Goal: Transaction & Acquisition: Purchase product/service

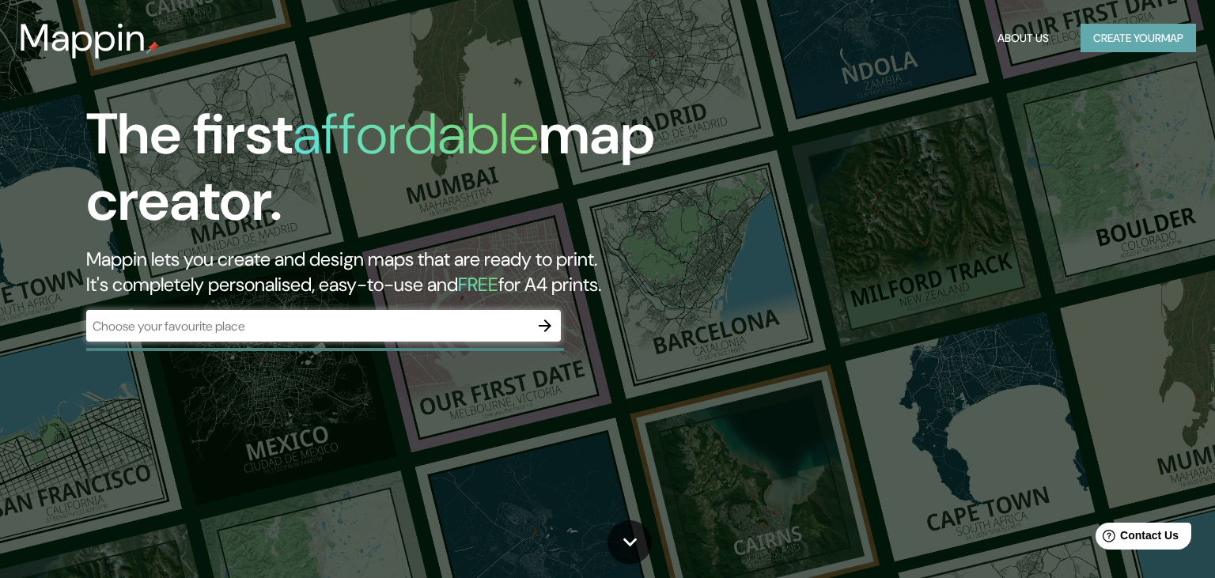
click at [1094, 36] on button "Create your map" at bounding box center [1137, 38] width 115 height 29
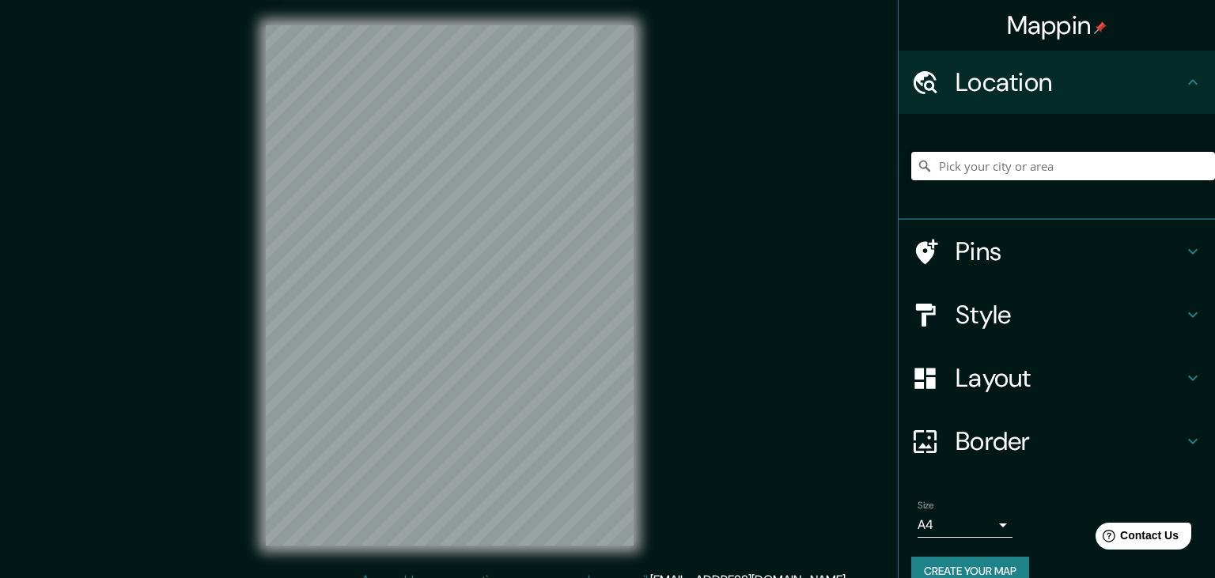
click at [987, 171] on input "Pick your city or area" at bounding box center [1063, 166] width 304 height 28
click at [1112, 162] on input "Envigado, [GEOGRAPHIC_DATA], [GEOGRAPHIC_DATA]" at bounding box center [1063, 166] width 304 height 28
drag, startPoint x: 1118, startPoint y: 168, endPoint x: 1053, endPoint y: 163, distance: 65.1
click at [1053, 163] on input "Envigado, [GEOGRAPHIC_DATA], [GEOGRAPHIC_DATA]" at bounding box center [1063, 166] width 304 height 28
click at [1099, 164] on input "Envigado, [GEOGRAPHIC_DATA], [GEOGRAPHIC_DATA]" at bounding box center [1063, 166] width 304 height 28
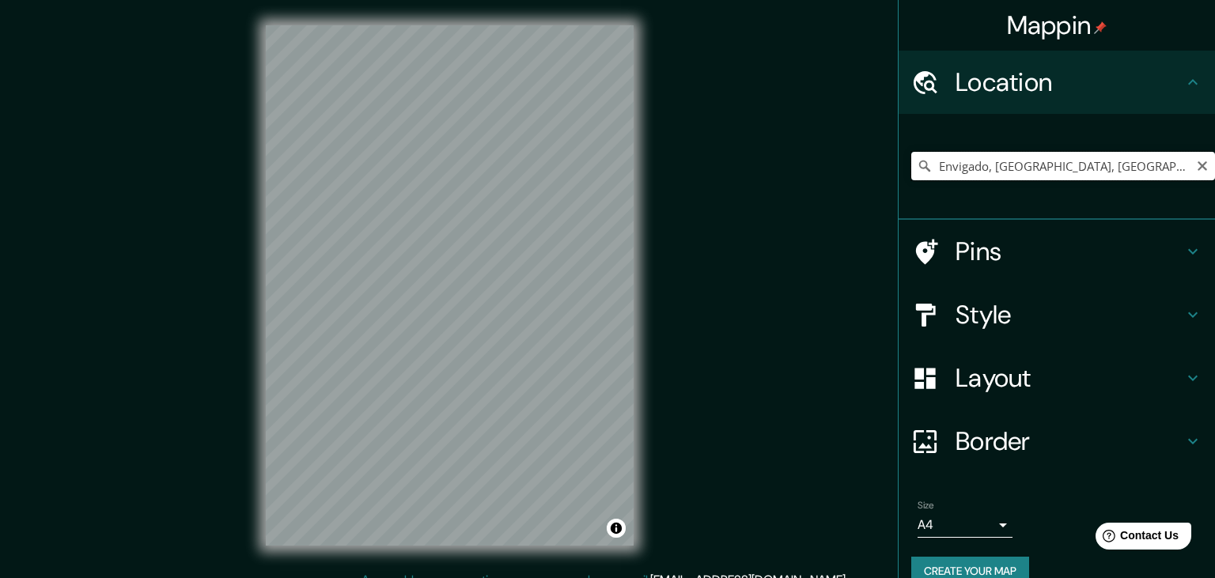
drag, startPoint x: 1074, startPoint y: 165, endPoint x: 922, endPoint y: 169, distance: 151.9
click at [922, 169] on input "Envigado, [GEOGRAPHIC_DATA], [GEOGRAPHIC_DATA]" at bounding box center [1063, 166] width 304 height 28
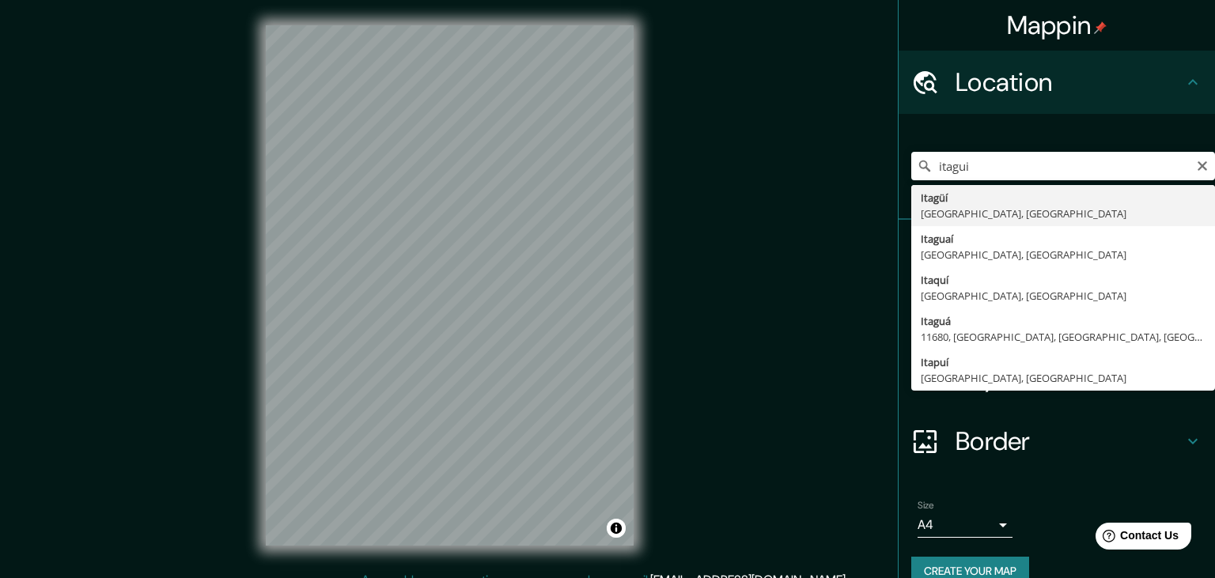
type input "Itagüí, [GEOGRAPHIC_DATA], [GEOGRAPHIC_DATA]"
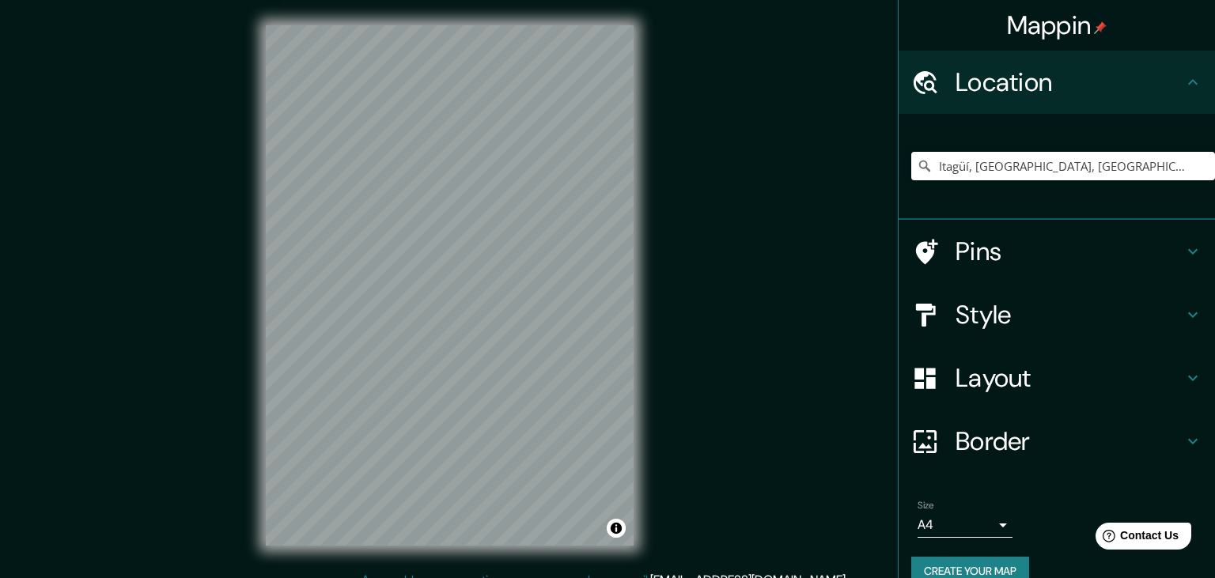
click at [1197, 249] on icon at bounding box center [1192, 251] width 19 height 19
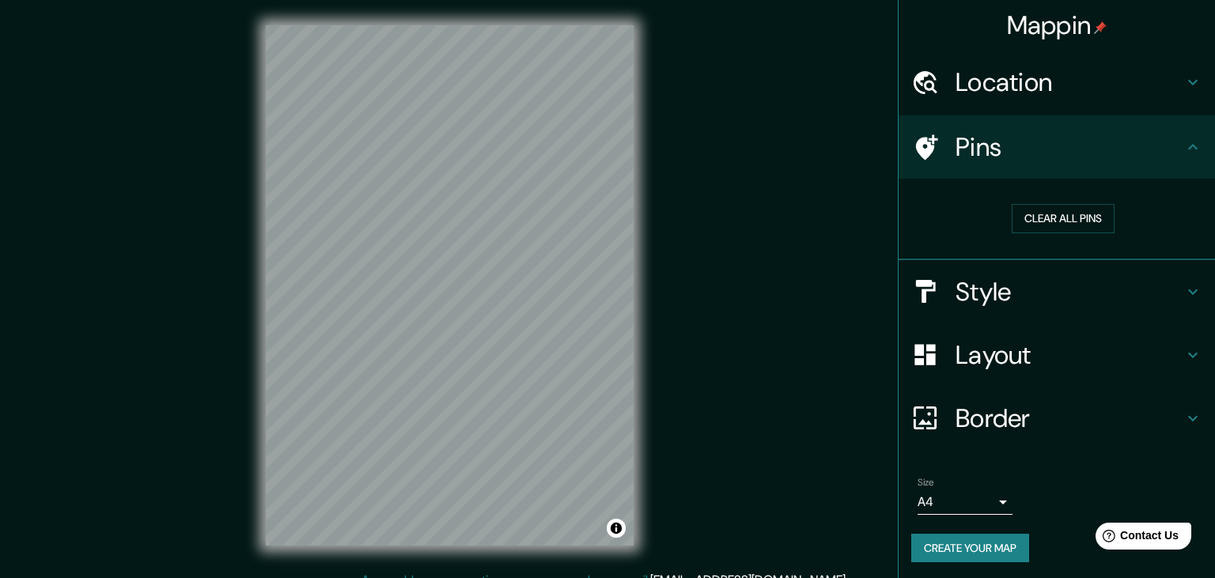
click at [1194, 141] on icon at bounding box center [1192, 147] width 19 height 19
click at [1186, 149] on icon at bounding box center [1192, 147] width 19 height 19
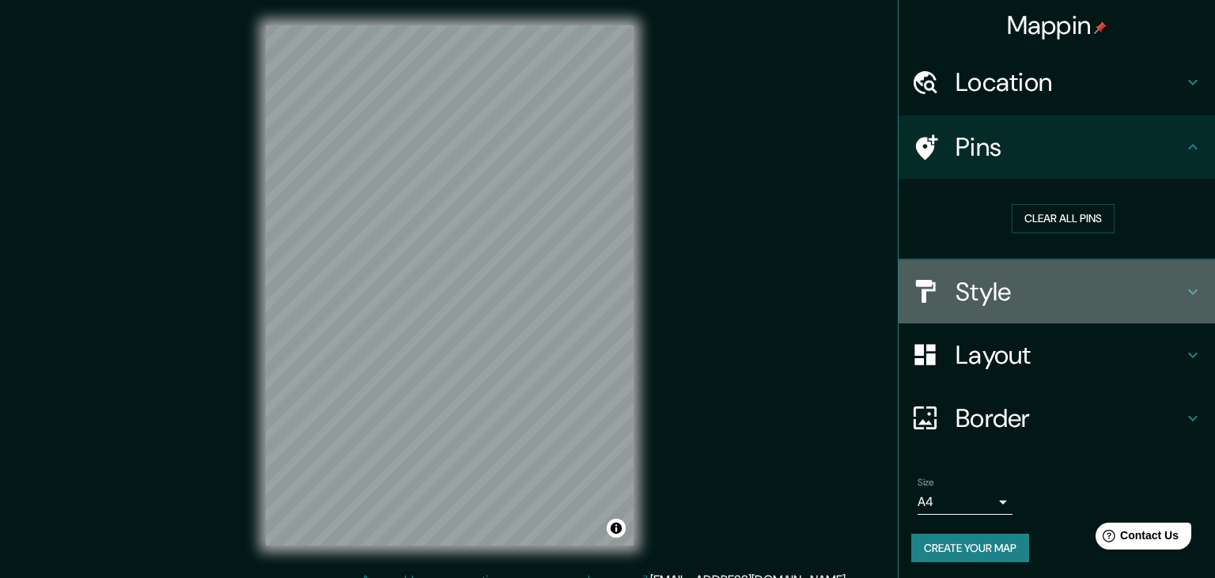
click at [1186, 289] on icon at bounding box center [1192, 291] width 19 height 19
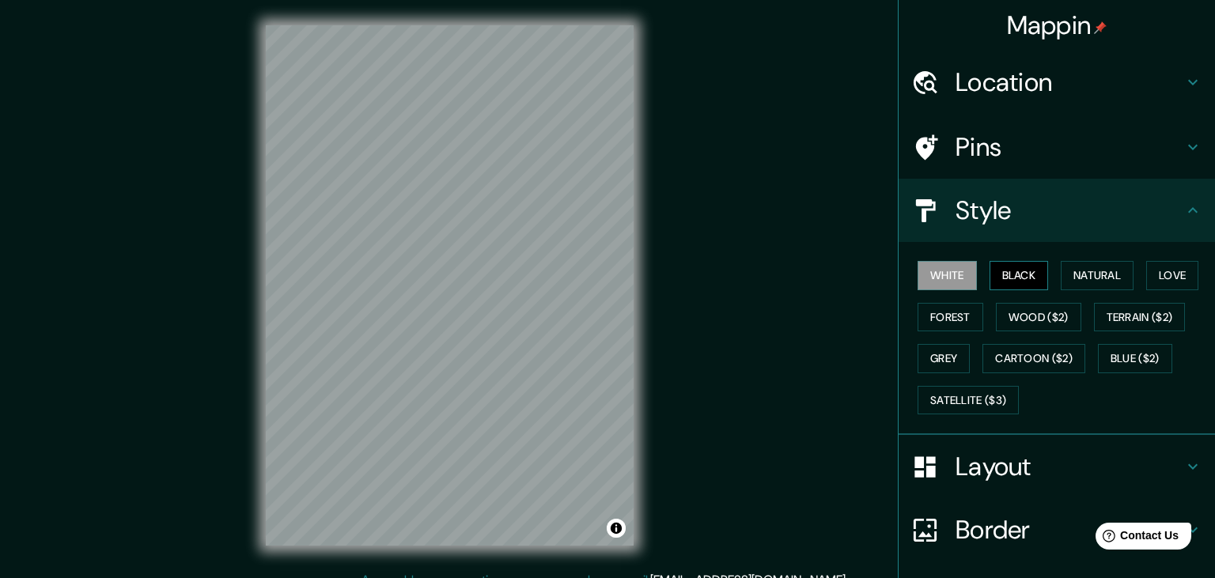
click at [1020, 283] on button "Black" at bounding box center [1018, 275] width 59 height 29
click at [955, 326] on button "Forest" at bounding box center [950, 317] width 66 height 29
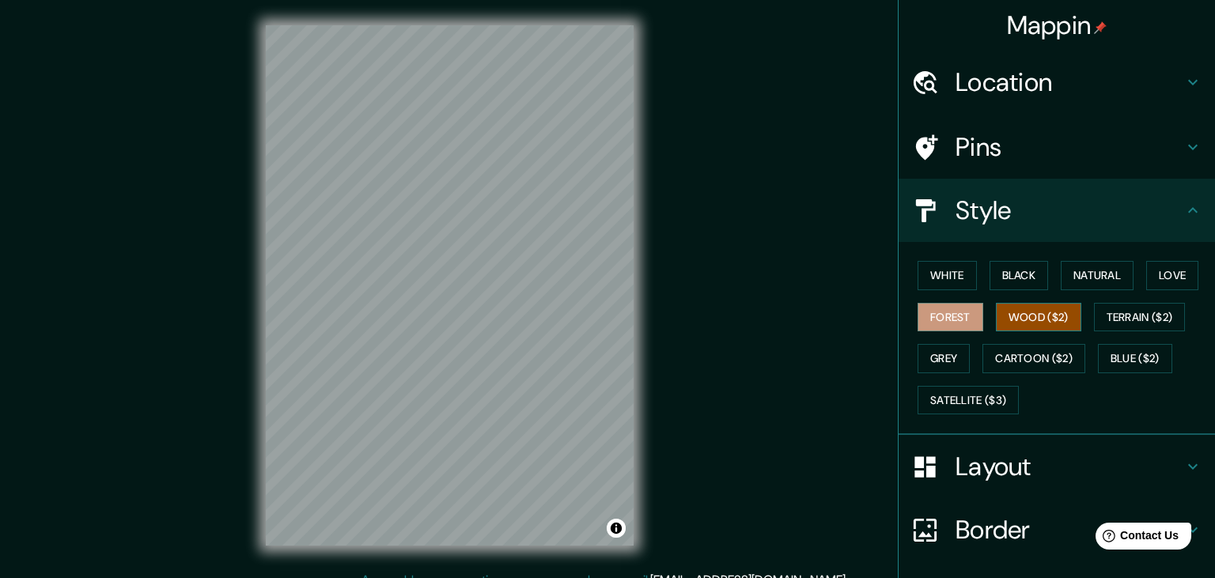
click at [1024, 322] on button "Wood ($2)" at bounding box center [1038, 317] width 85 height 29
click at [936, 312] on button "Forest" at bounding box center [950, 317] width 66 height 29
click at [1017, 316] on button "Wood ($2)" at bounding box center [1038, 317] width 85 height 29
click at [966, 323] on button "Forest" at bounding box center [950, 317] width 66 height 29
click at [1085, 280] on button "Natural" at bounding box center [1097, 275] width 73 height 29
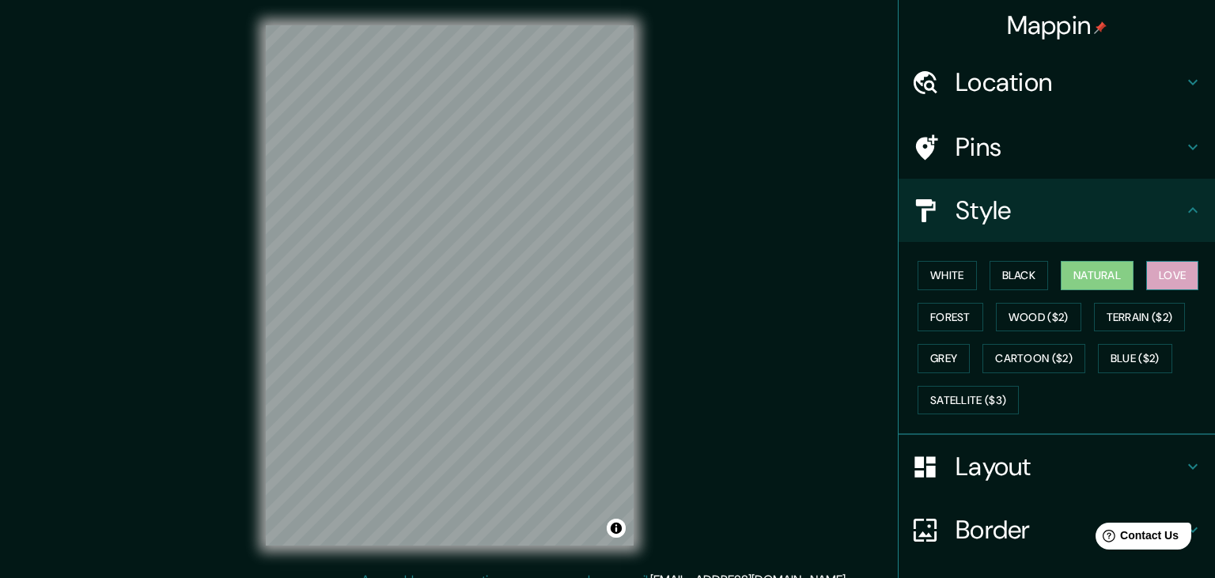
click at [1182, 277] on button "Love" at bounding box center [1172, 275] width 52 height 29
click at [970, 404] on button "Satellite ($3)" at bounding box center [967, 400] width 101 height 29
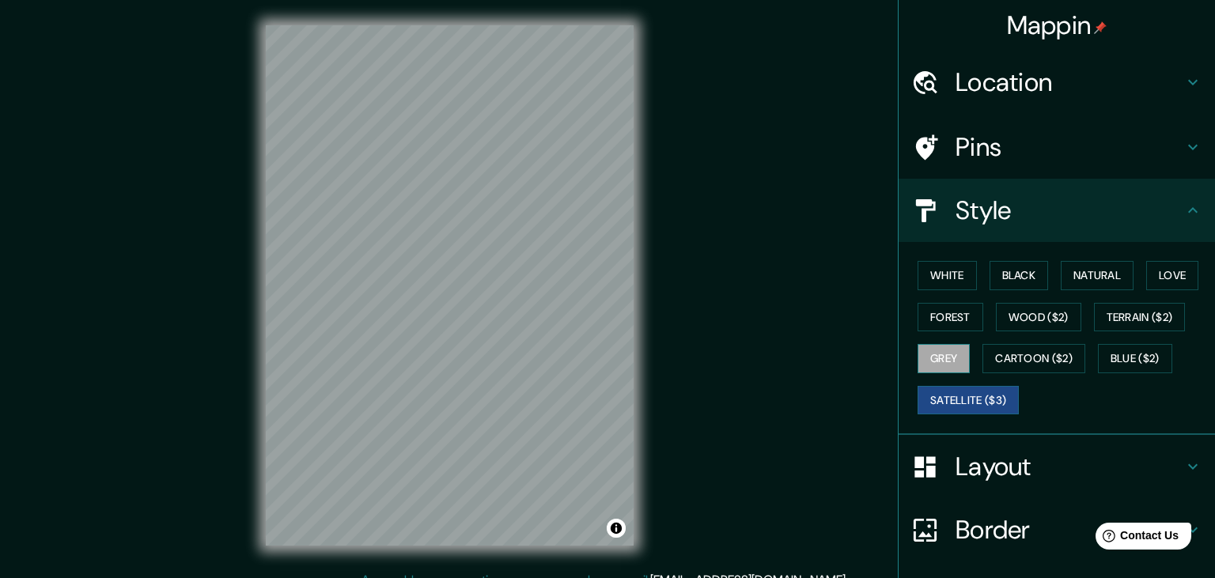
click at [940, 361] on button "Grey" at bounding box center [943, 358] width 52 height 29
click at [1017, 356] on button "Cartoon ($2)" at bounding box center [1033, 358] width 103 height 29
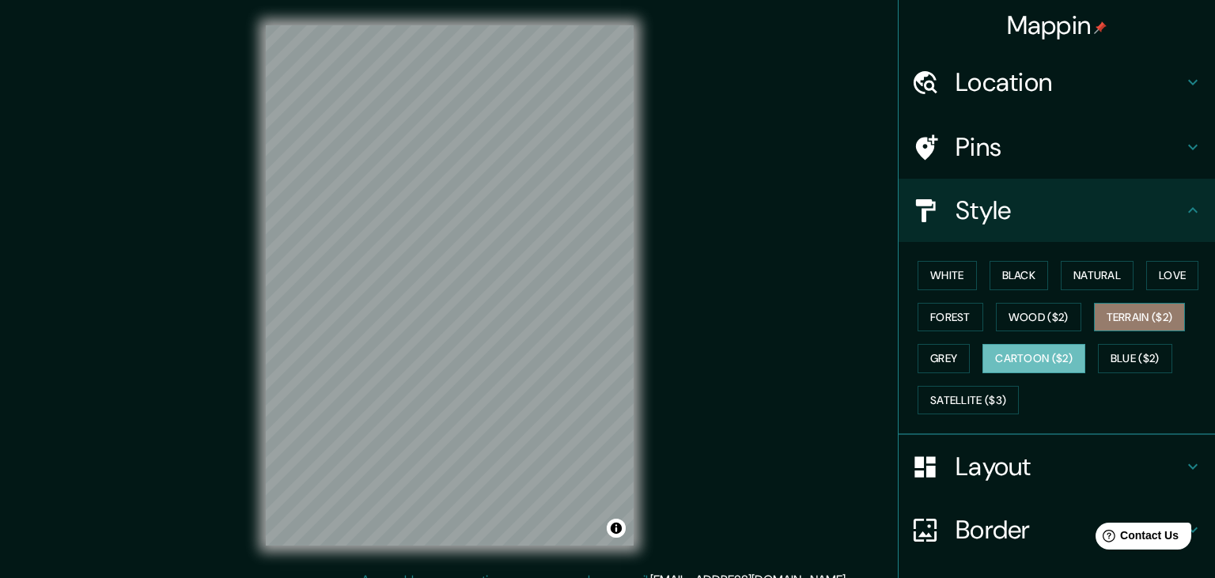
click at [1135, 315] on button "Terrain ($2)" at bounding box center [1140, 317] width 92 height 29
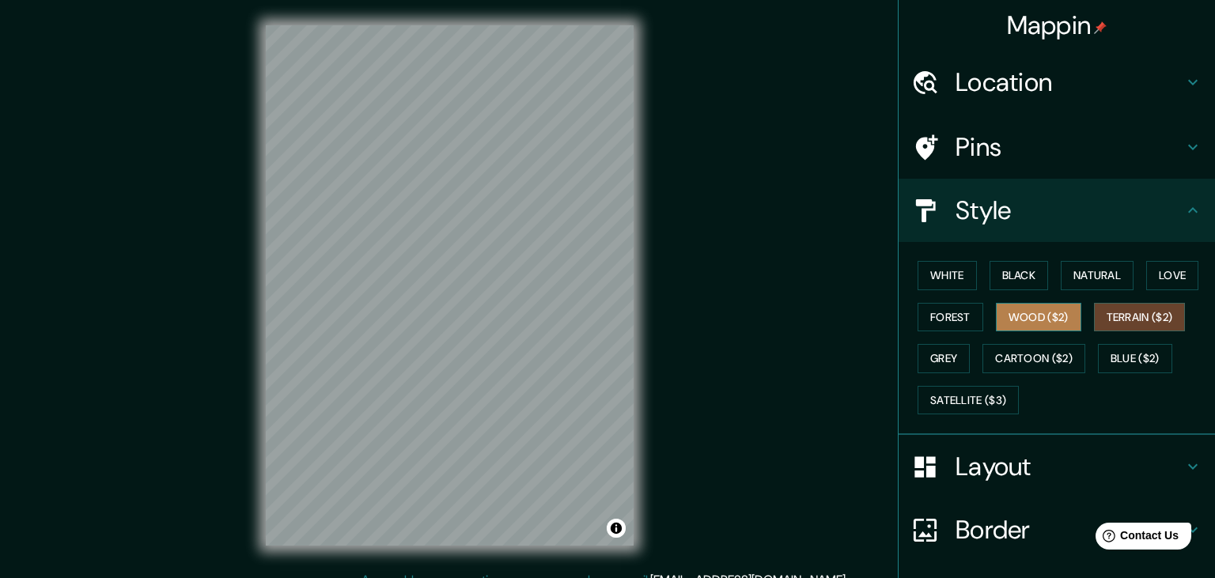
click at [1023, 315] on button "Wood ($2)" at bounding box center [1038, 317] width 85 height 29
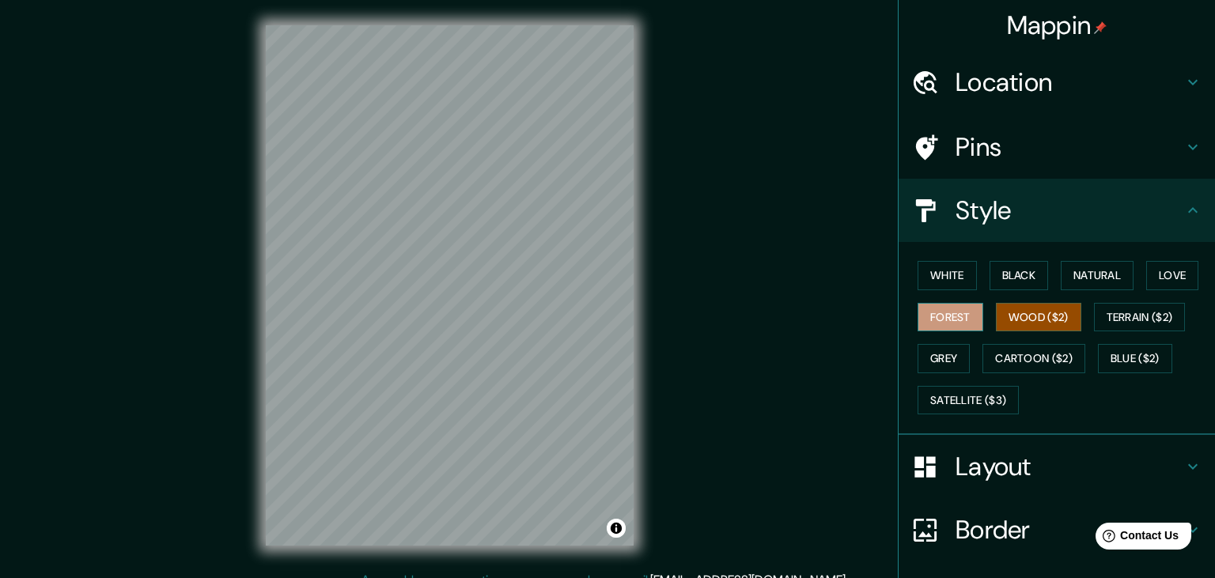
click at [970, 312] on button "Forest" at bounding box center [950, 317] width 66 height 29
click at [1004, 264] on button "Black" at bounding box center [1018, 275] width 59 height 29
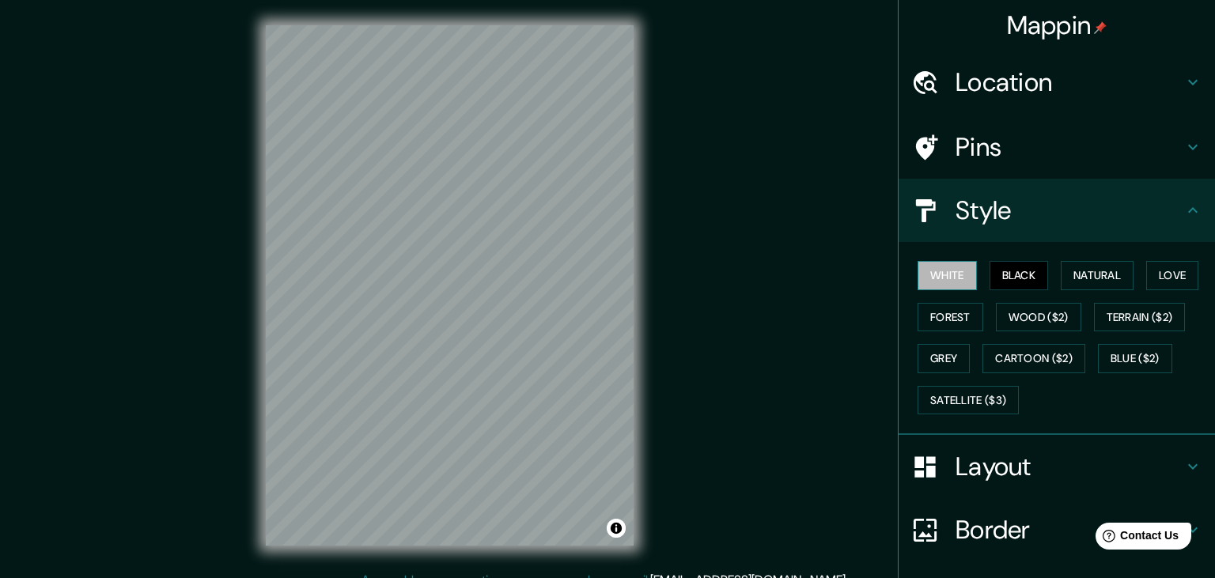
click at [929, 289] on button "White" at bounding box center [946, 275] width 59 height 29
click at [1175, 273] on button "Love" at bounding box center [1172, 275] width 52 height 29
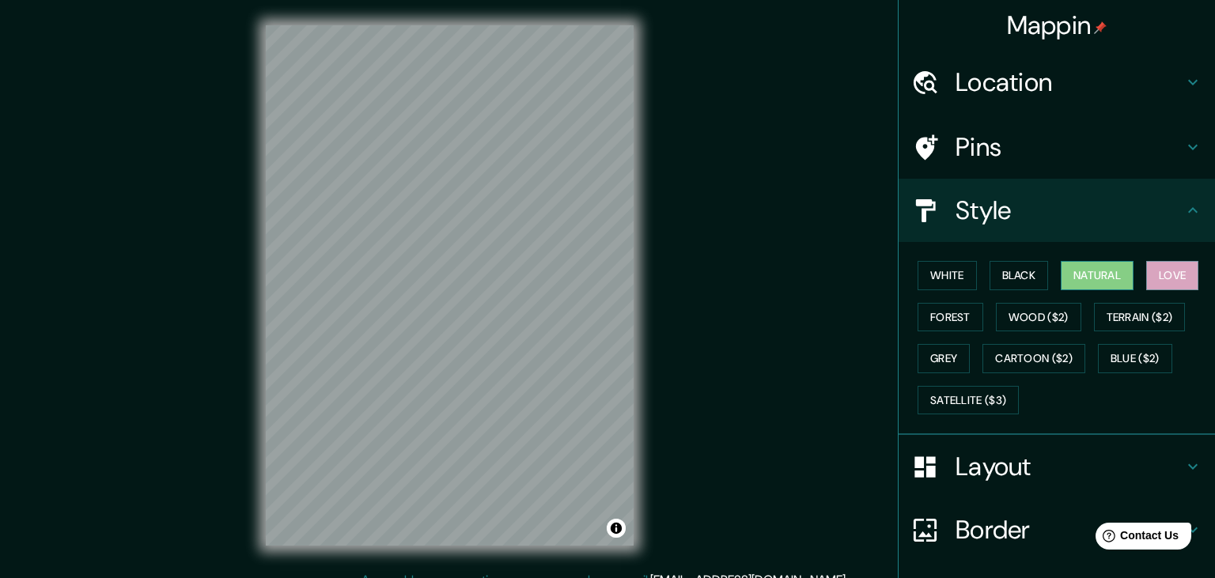
click at [1090, 271] on button "Natural" at bounding box center [1097, 275] width 73 height 29
click at [1023, 276] on button "Black" at bounding box center [1018, 275] width 59 height 29
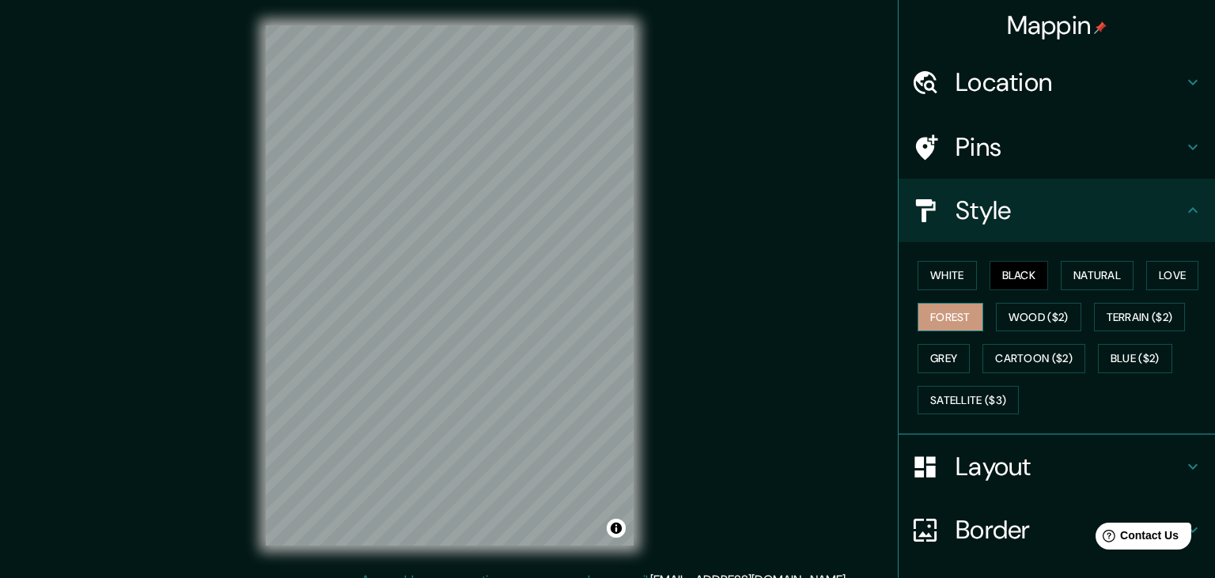
click at [959, 319] on button "Forest" at bounding box center [950, 317] width 66 height 29
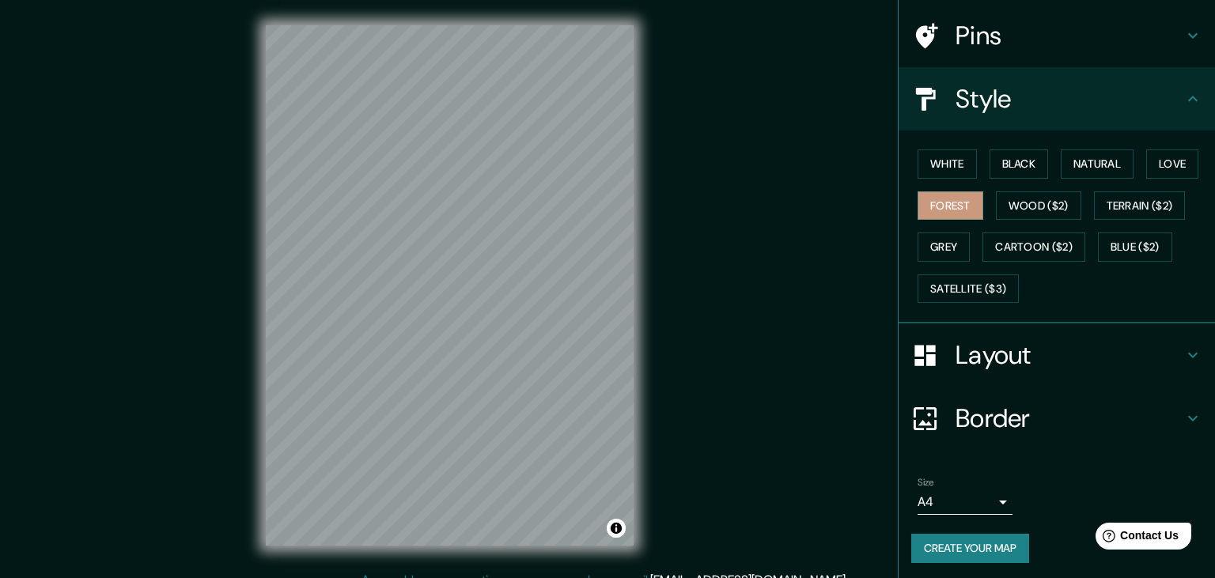
scroll to position [112, 0]
click at [1186, 350] on icon at bounding box center [1192, 354] width 19 height 19
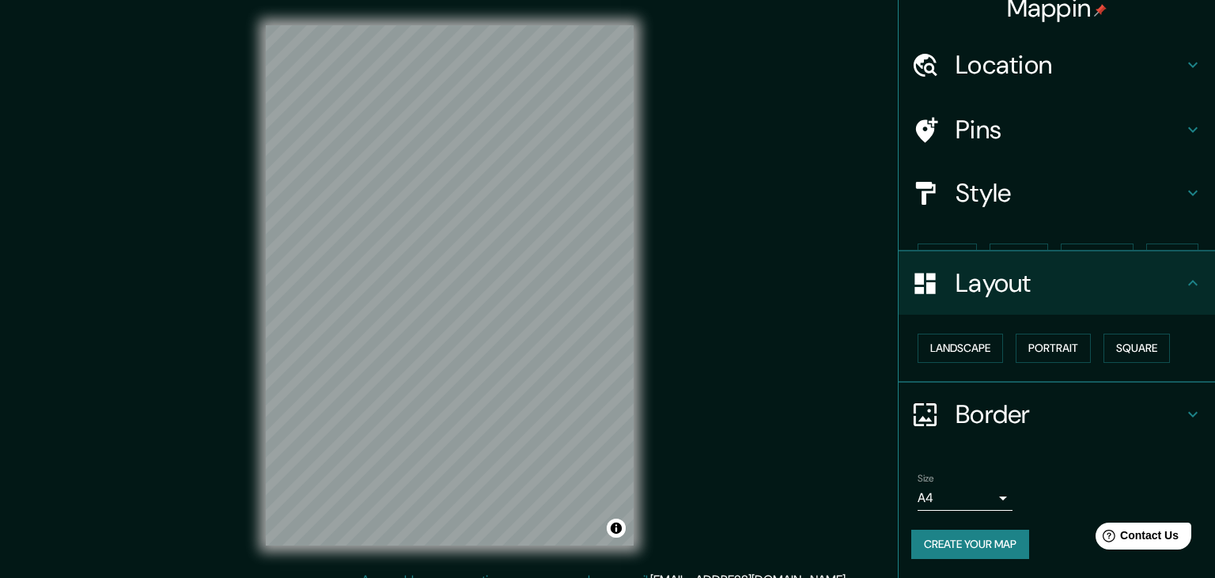
scroll to position [0, 0]
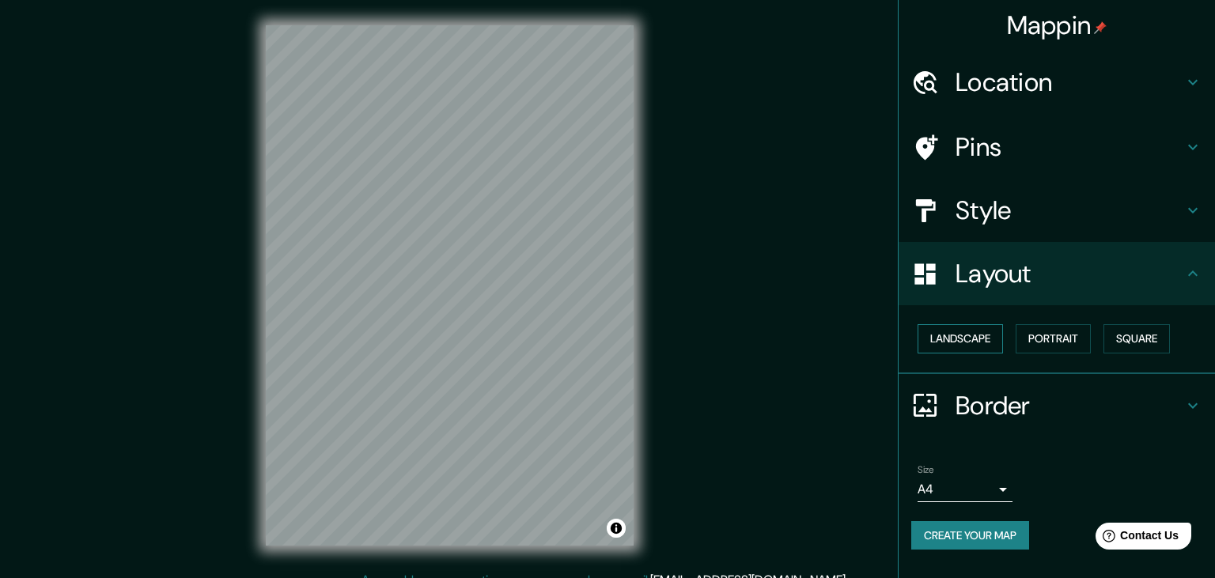
click at [985, 335] on button "Landscape" at bounding box center [959, 338] width 85 height 29
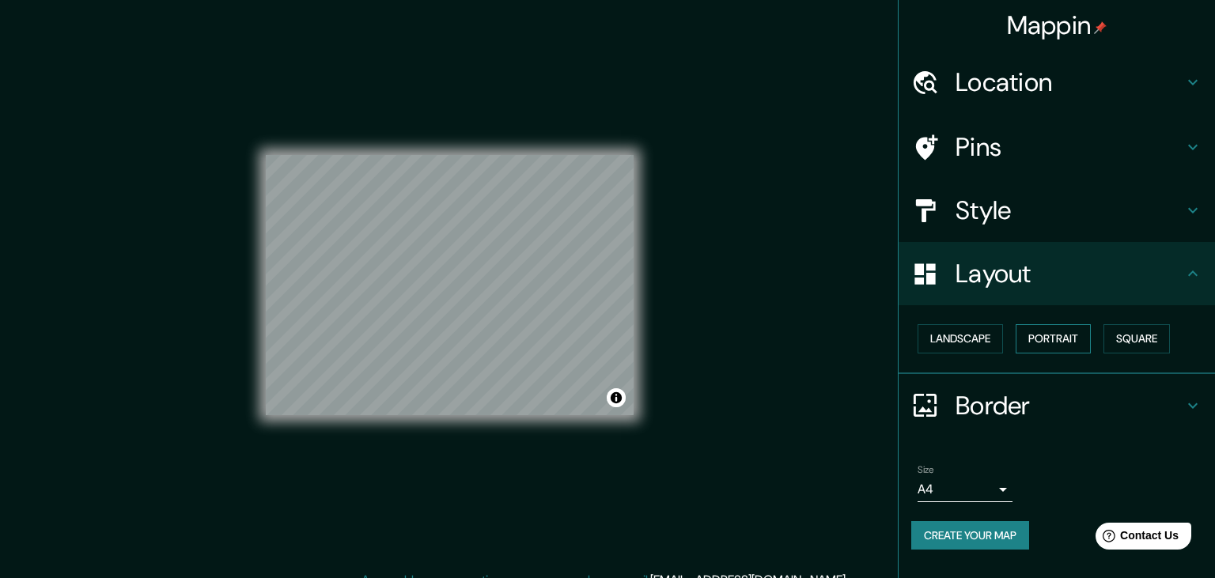
click at [1052, 338] on button "Portrait" at bounding box center [1053, 338] width 75 height 29
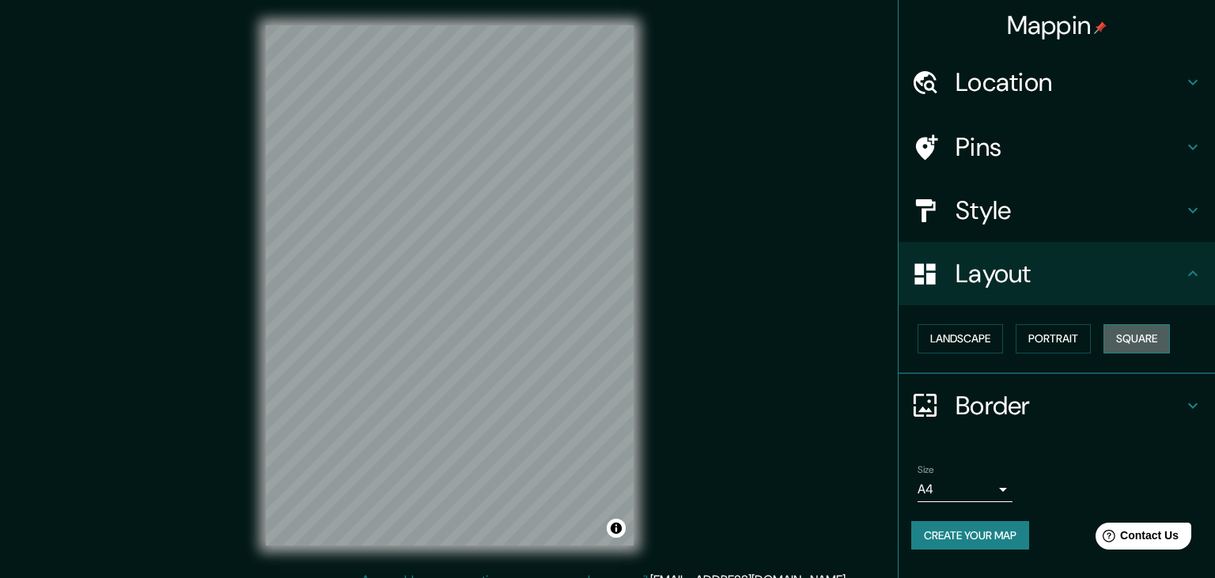
click at [1166, 333] on button "Square" at bounding box center [1136, 338] width 66 height 29
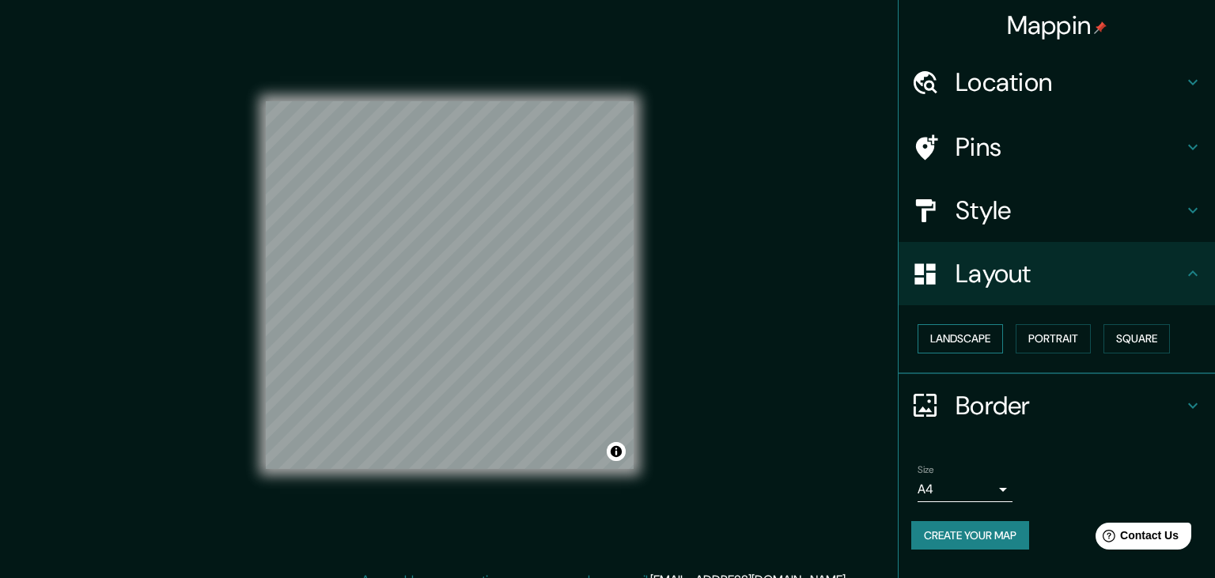
click at [982, 339] on button "Landscape" at bounding box center [959, 338] width 85 height 29
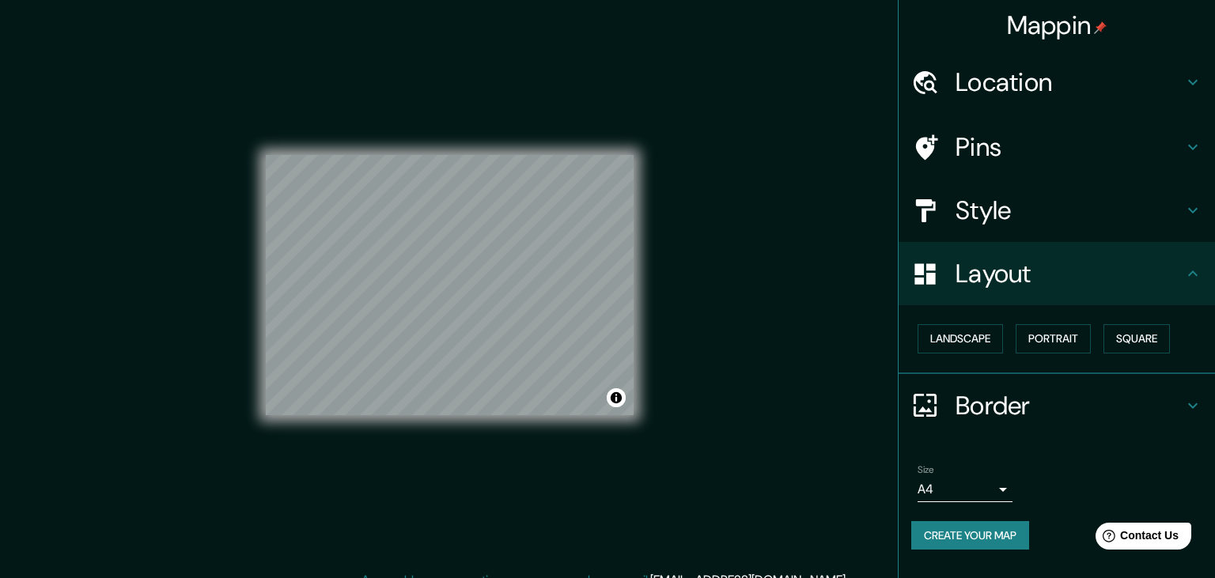
click at [929, 392] on icon at bounding box center [925, 405] width 28 height 28
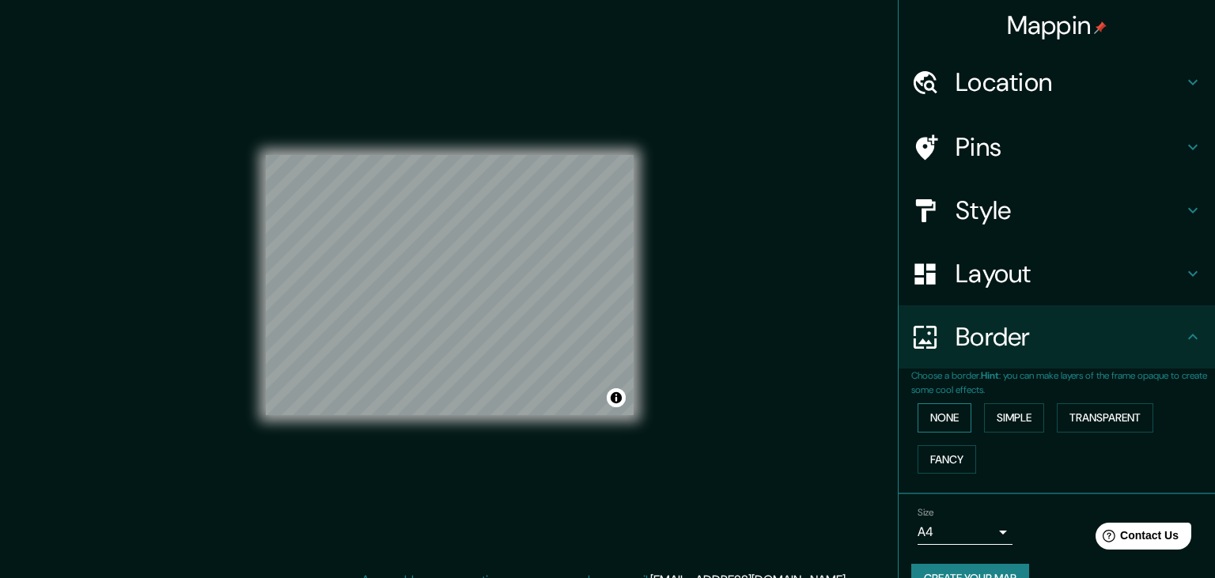
click at [937, 414] on button "None" at bounding box center [944, 417] width 54 height 29
click at [1023, 426] on button "Simple" at bounding box center [1014, 417] width 60 height 29
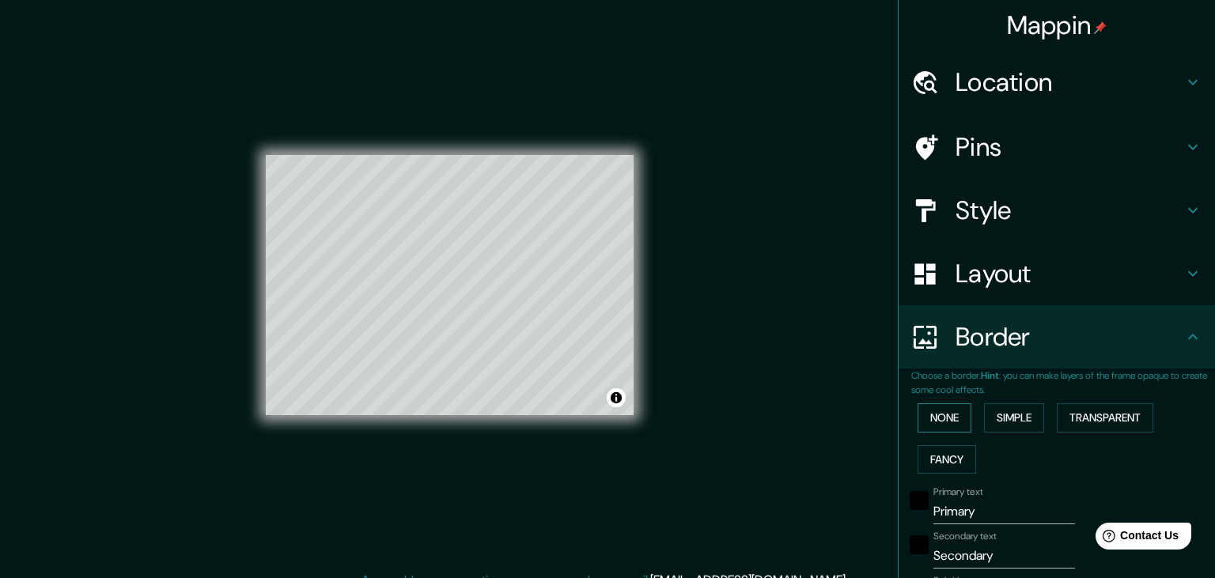
click at [940, 427] on button "None" at bounding box center [944, 417] width 54 height 29
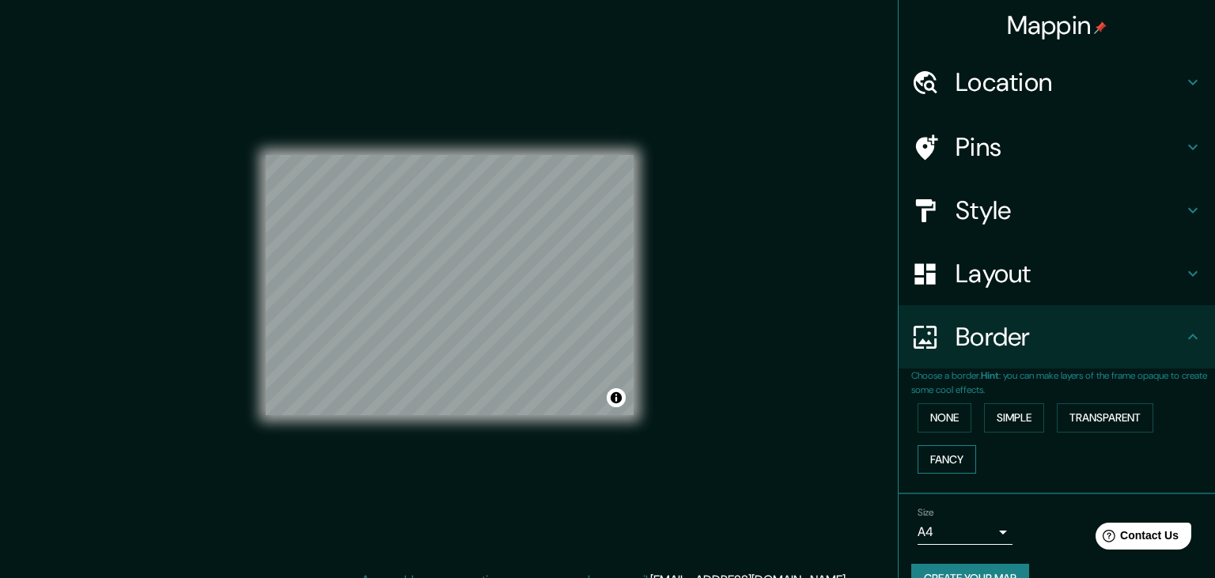
click at [955, 456] on button "Fancy" at bounding box center [946, 459] width 59 height 29
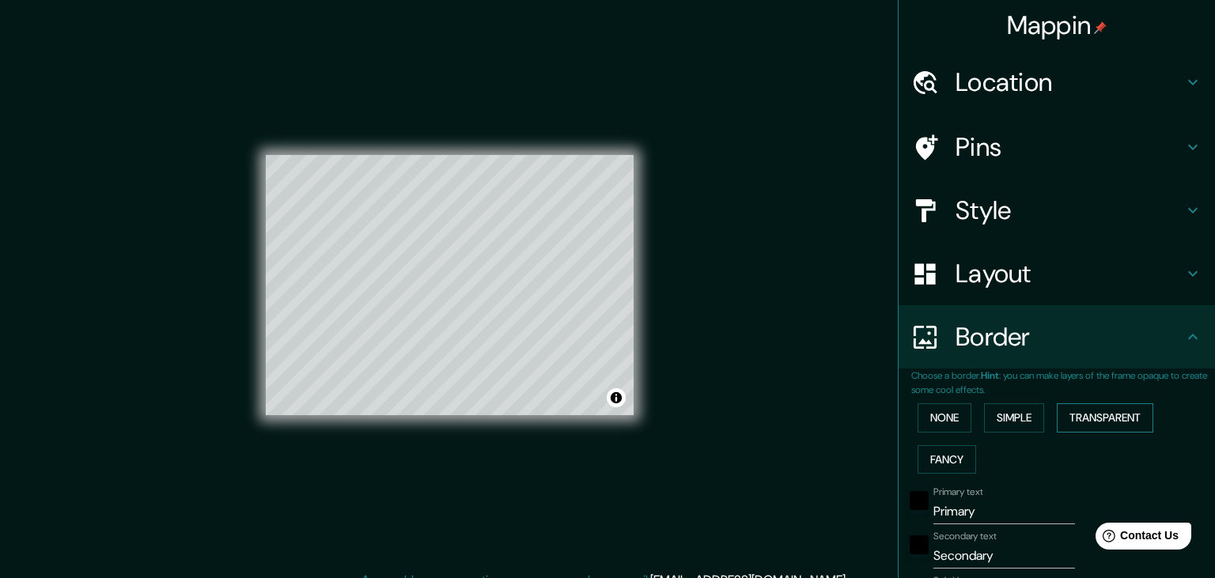
drag, startPoint x: 1125, startPoint y: 413, endPoint x: 1108, endPoint y: 417, distance: 17.1
click at [1124, 414] on button "Transparent" at bounding box center [1105, 417] width 96 height 29
click at [951, 451] on button "Fancy" at bounding box center [946, 459] width 59 height 29
click at [942, 410] on button "None" at bounding box center [944, 417] width 54 height 29
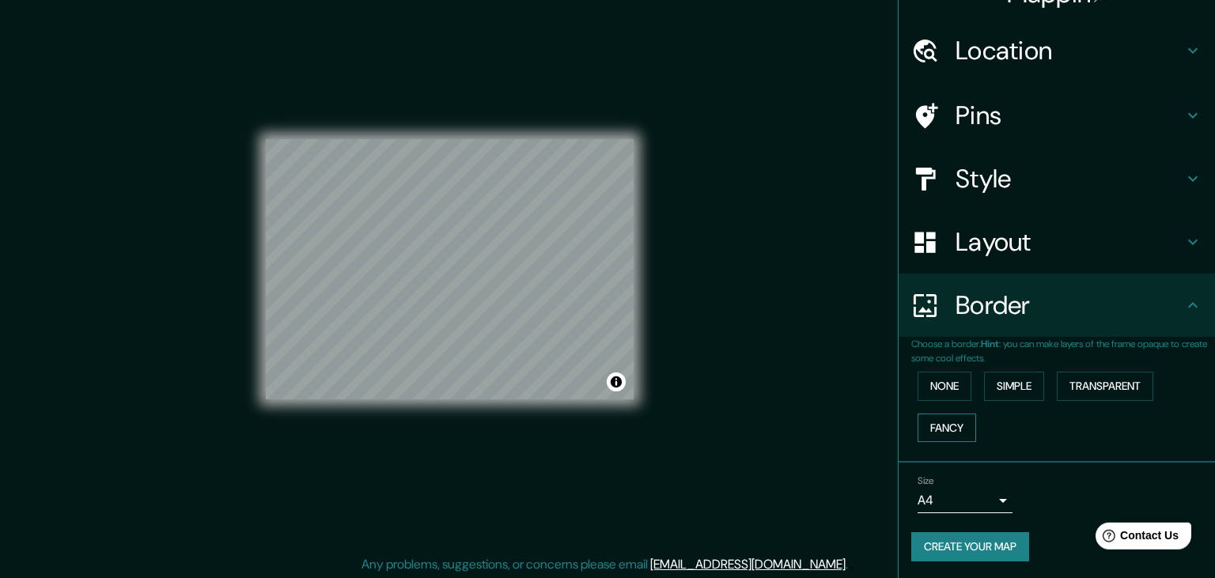
scroll to position [18, 0]
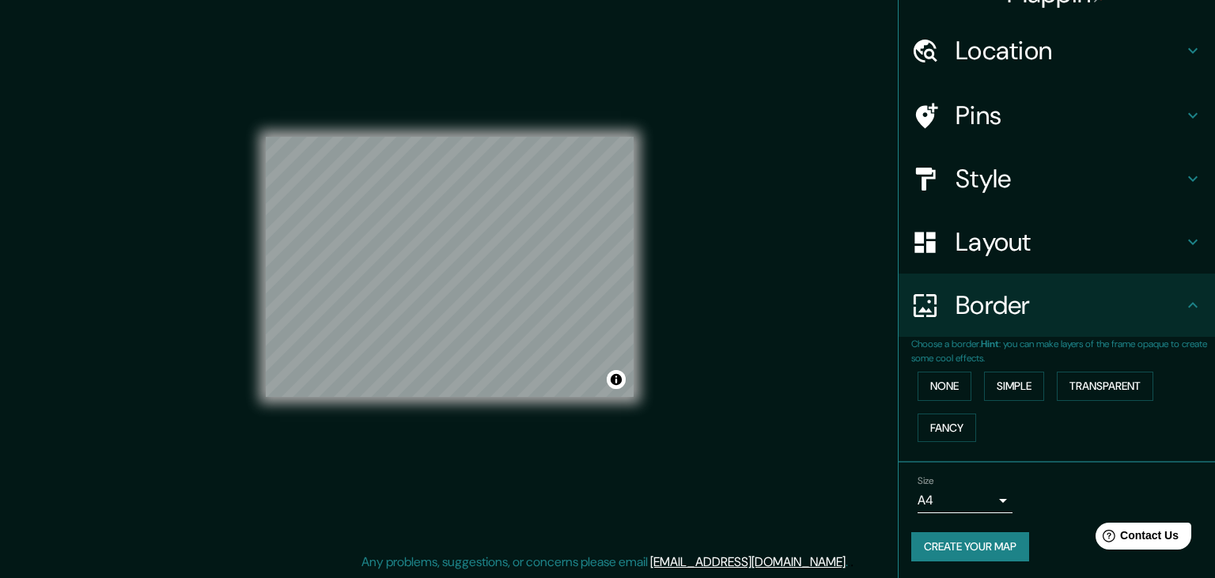
click at [1004, 495] on body "Mappin Location [GEOGRAPHIC_DATA], [GEOGRAPHIC_DATA], [GEOGRAPHIC_DATA] Pins St…" at bounding box center [607, 271] width 1215 height 578
click at [963, 491] on li "A4" at bounding box center [964, 488] width 95 height 28
click at [959, 551] on button "Create your map" at bounding box center [970, 546] width 118 height 29
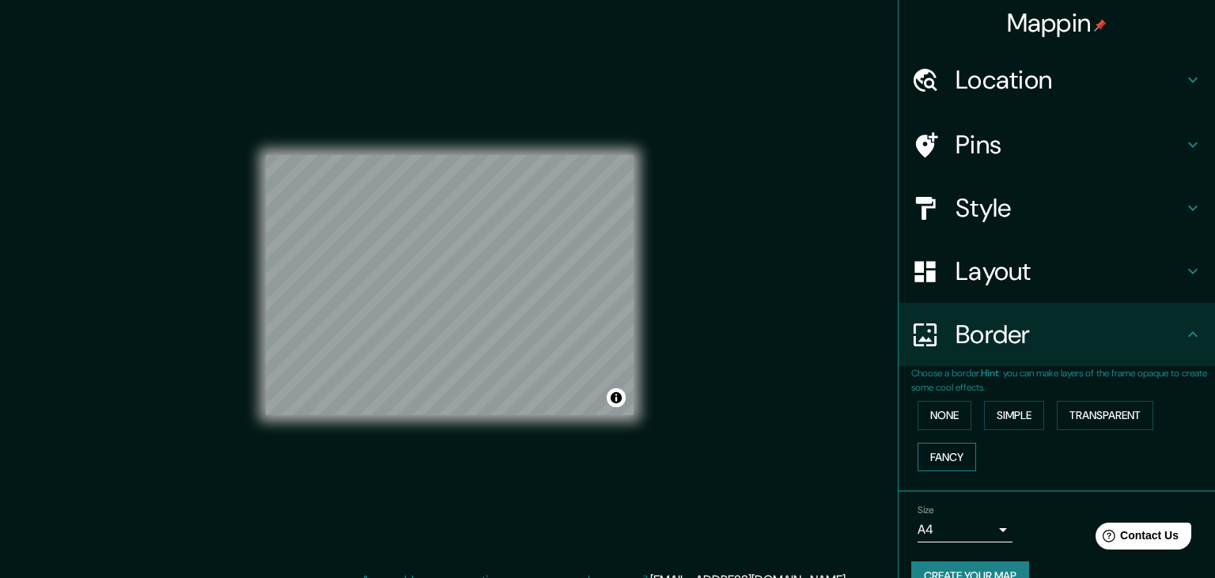
scroll to position [0, 0]
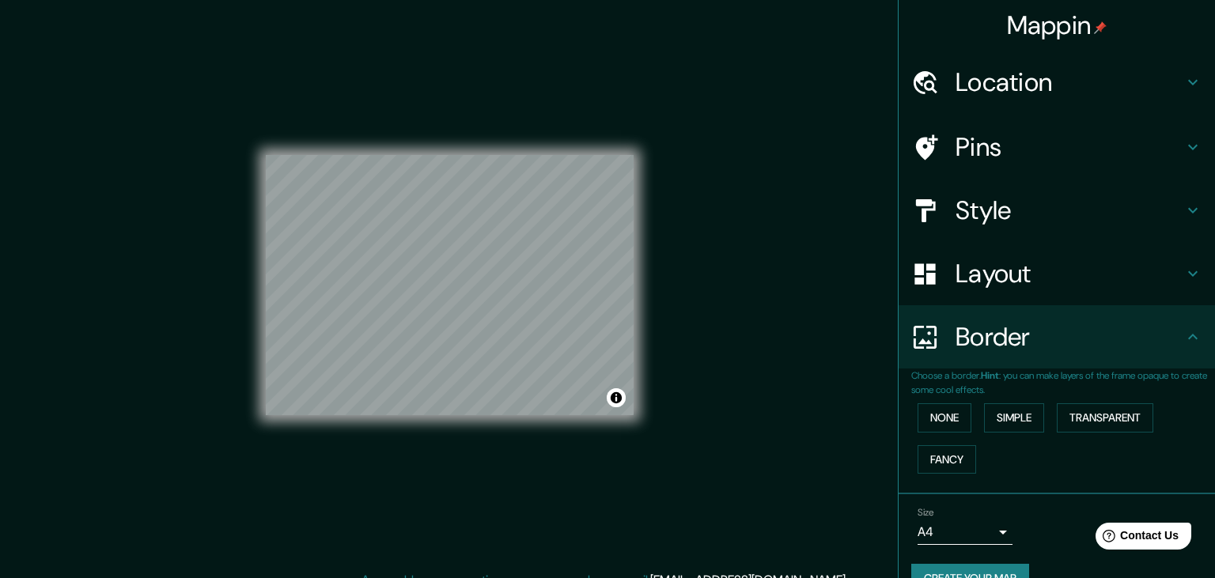
click at [1196, 144] on icon at bounding box center [1192, 147] width 19 height 19
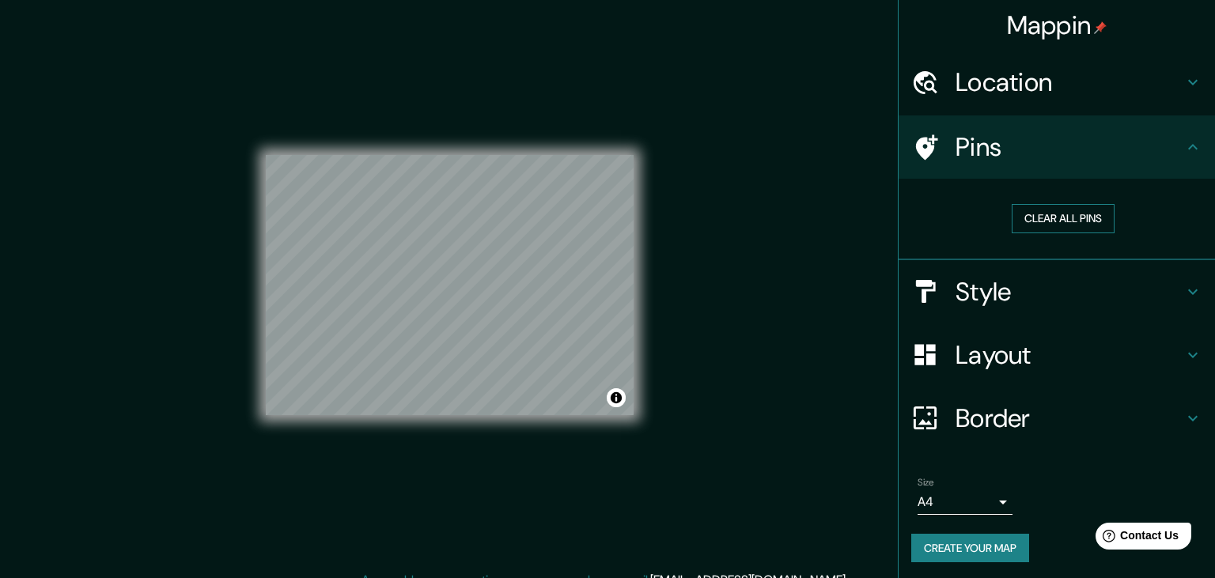
click at [1064, 221] on button "Clear all pins" at bounding box center [1063, 218] width 103 height 29
click at [1039, 223] on button "Clear all pins" at bounding box center [1063, 218] width 103 height 29
click at [958, 545] on button "Create your map" at bounding box center [970, 548] width 118 height 29
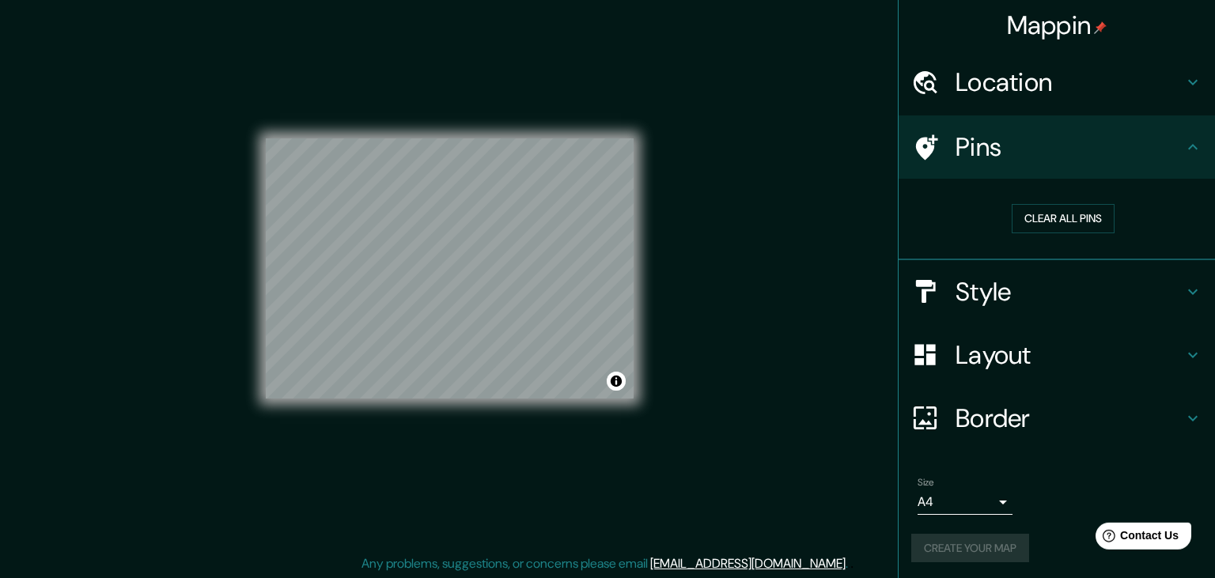
scroll to position [18, 0]
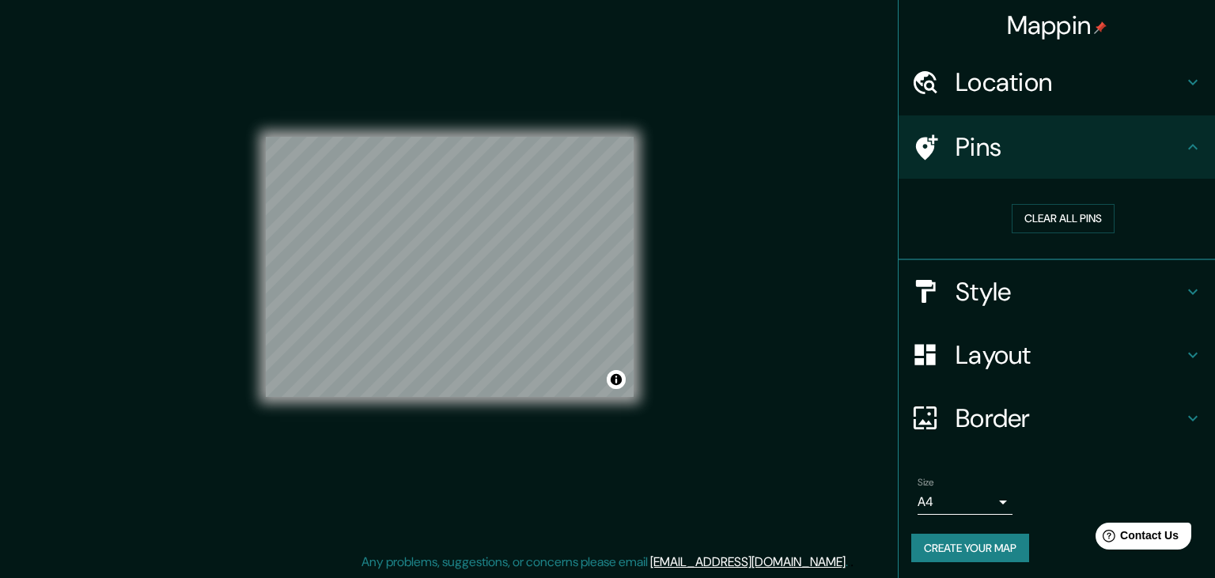
click at [944, 538] on button "Create your map" at bounding box center [970, 548] width 118 height 29
click at [955, 544] on button "Create your map" at bounding box center [970, 548] width 118 height 29
click at [611, 379] on button "Toggle attribution" at bounding box center [616, 379] width 19 height 19
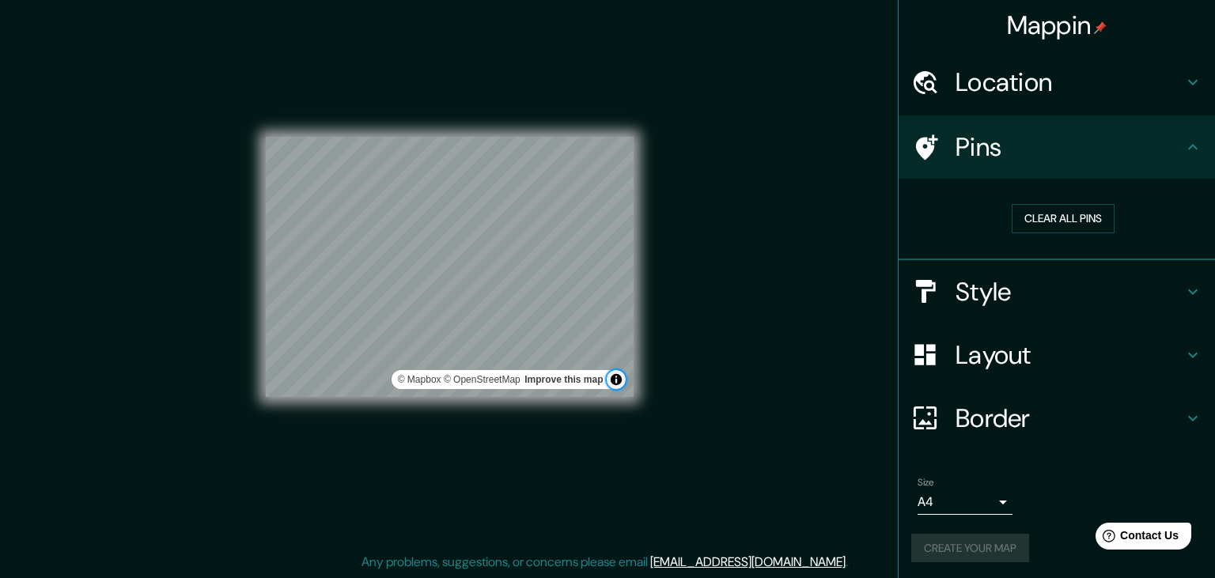
click at [612, 378] on button "Toggle attribution" at bounding box center [616, 379] width 19 height 19
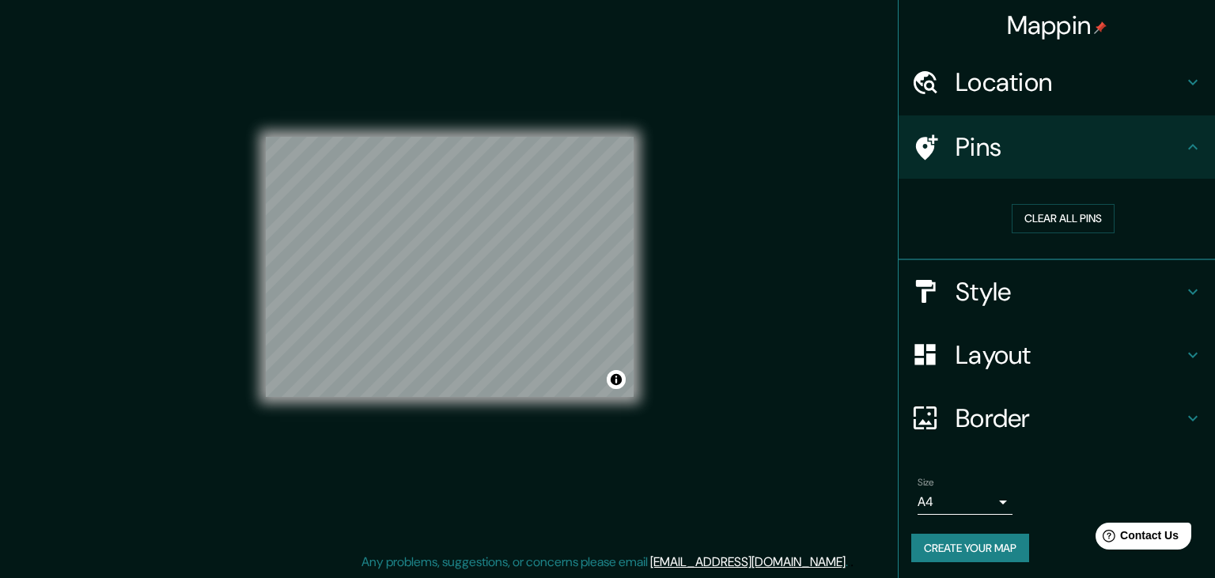
click at [1046, 83] on h4 "Location" at bounding box center [1069, 82] width 228 height 32
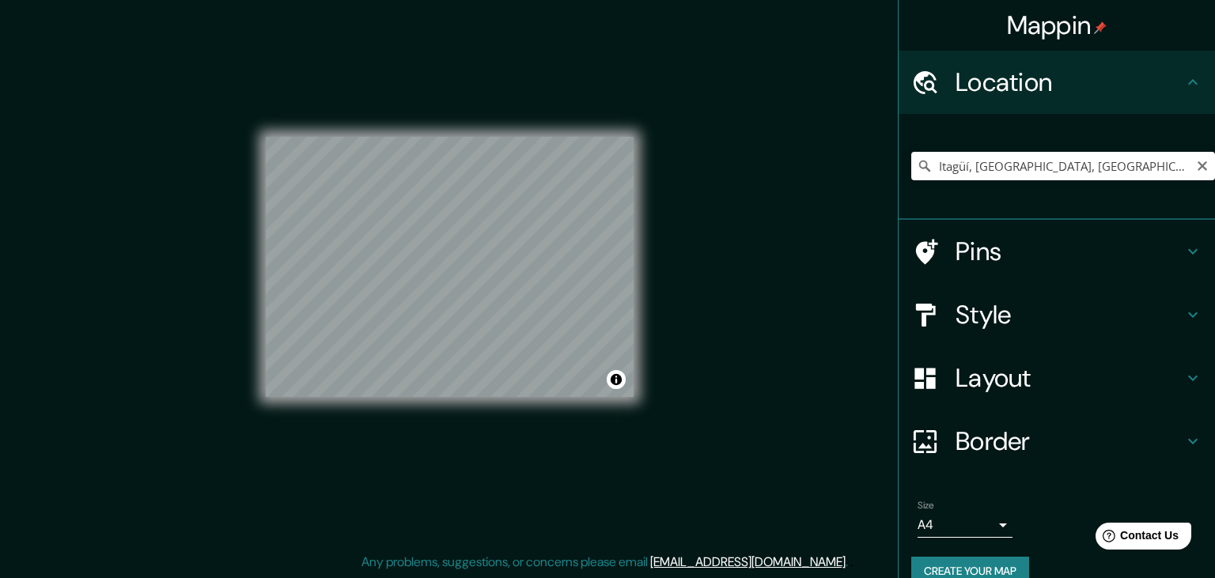
click at [1203, 168] on icon "Clear" at bounding box center [1201, 165] width 9 height 9
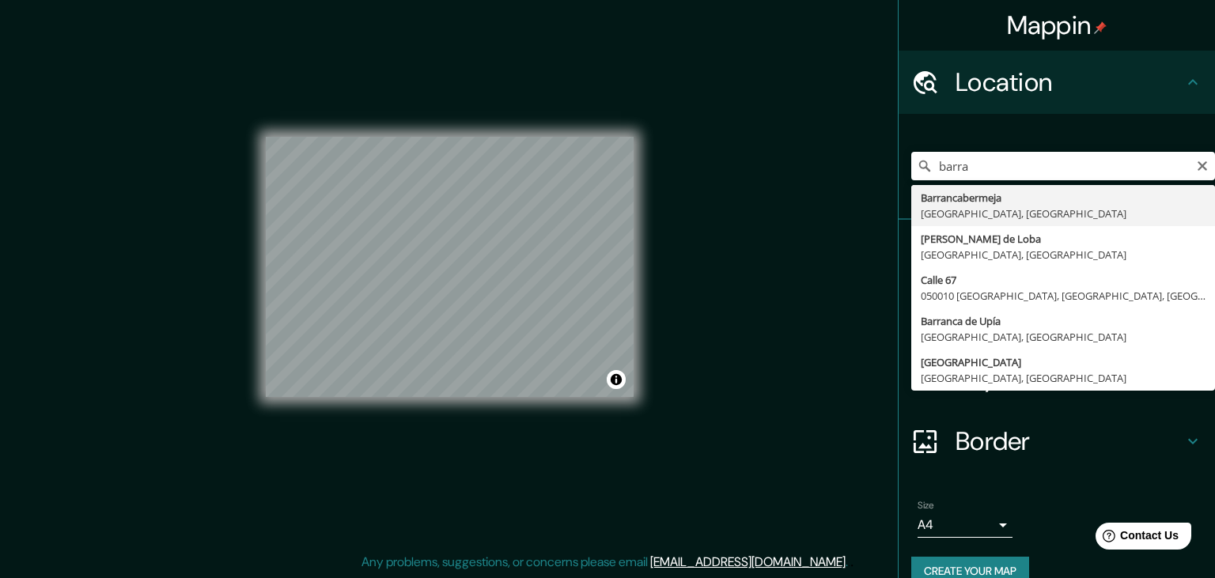
type input "Barrancabermeja, [GEOGRAPHIC_DATA], [GEOGRAPHIC_DATA]"
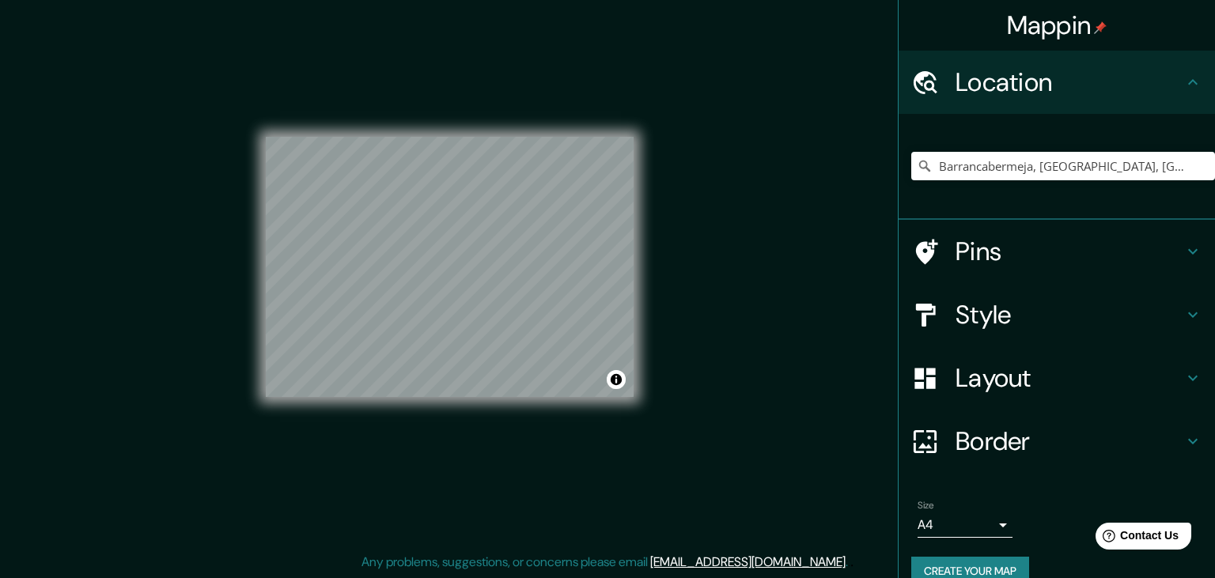
click at [1190, 315] on icon at bounding box center [1192, 315] width 9 height 6
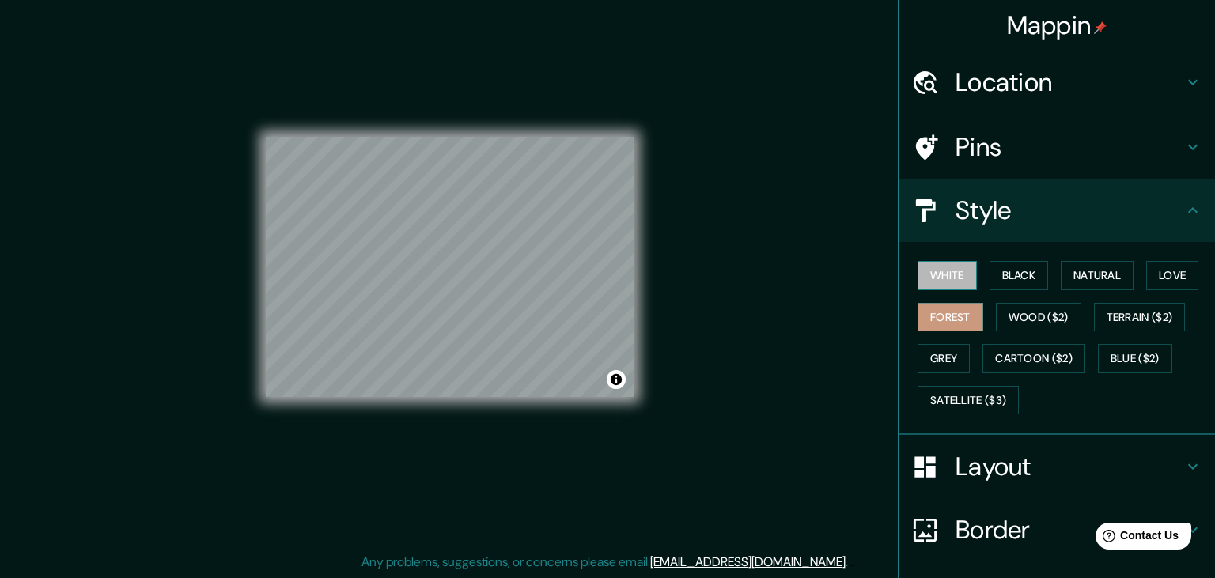
click at [942, 270] on button "White" at bounding box center [946, 275] width 59 height 29
click at [1011, 279] on button "Black" at bounding box center [1018, 275] width 59 height 29
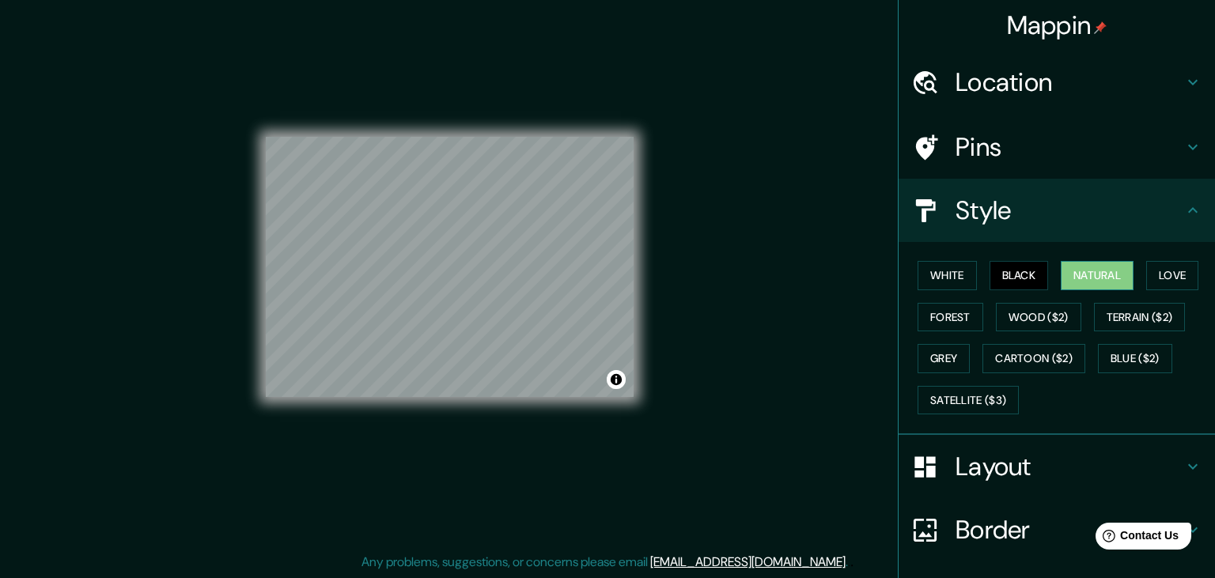
click at [1115, 274] on button "Natural" at bounding box center [1097, 275] width 73 height 29
click at [1182, 276] on button "Love" at bounding box center [1172, 275] width 52 height 29
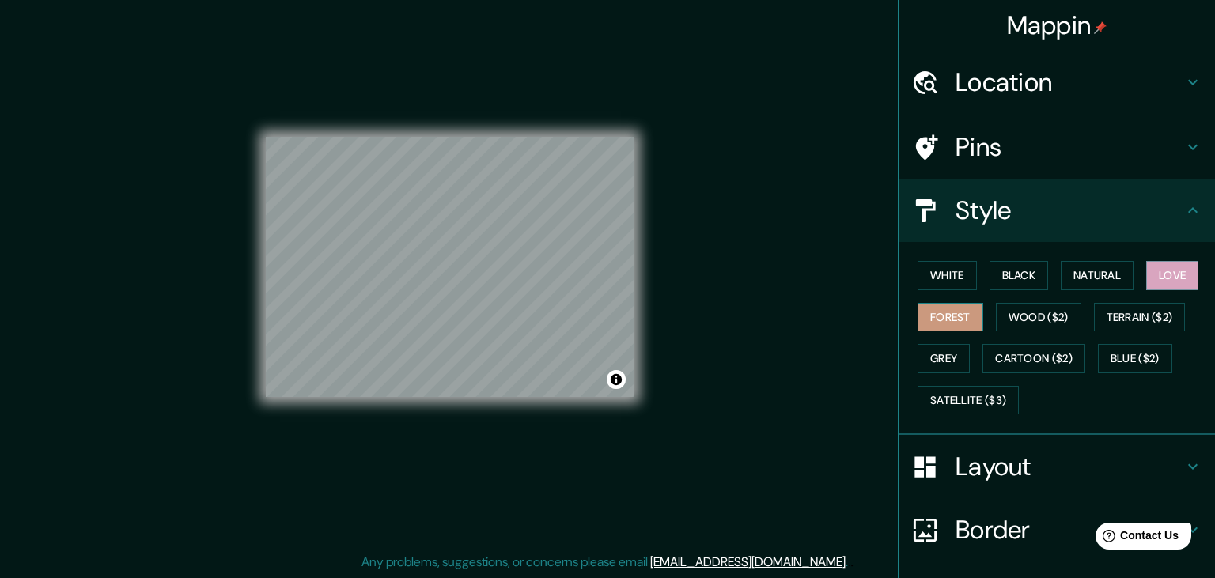
click at [954, 315] on button "Forest" at bounding box center [950, 317] width 66 height 29
click at [970, 467] on h4 "Layout" at bounding box center [1069, 467] width 228 height 32
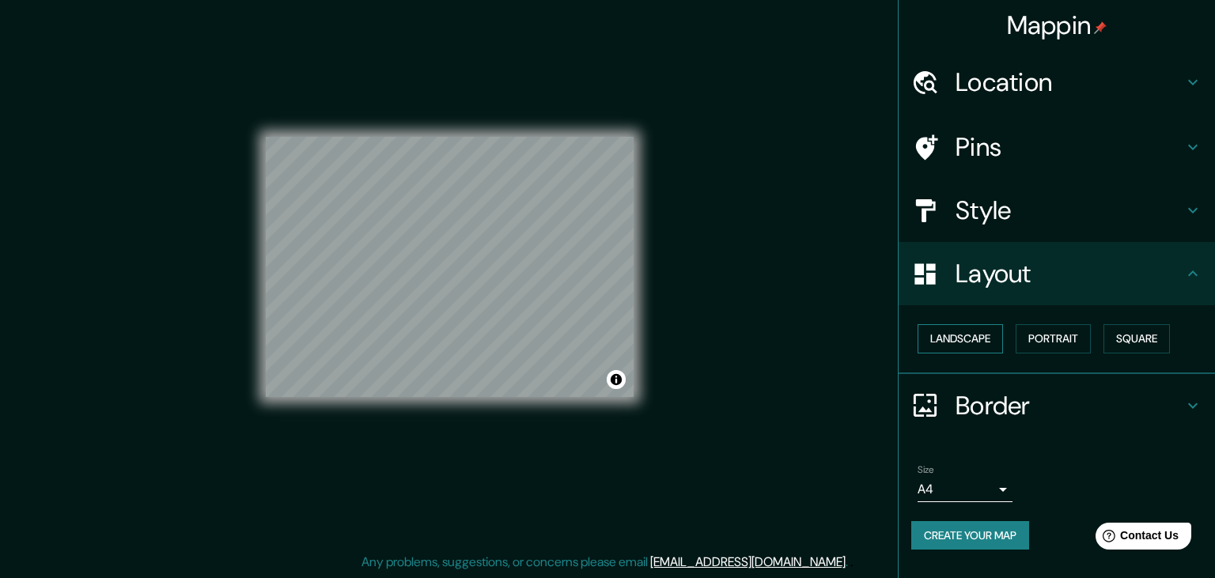
click at [964, 346] on button "Landscape" at bounding box center [959, 338] width 85 height 29
click at [1046, 337] on button "Portrait" at bounding box center [1053, 338] width 75 height 29
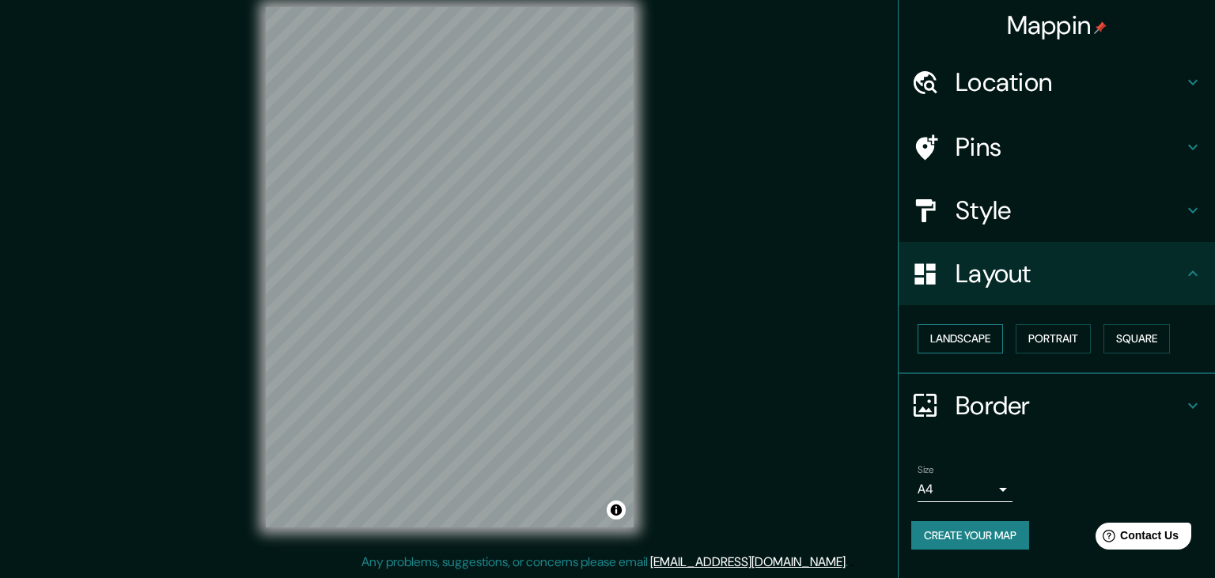
click at [966, 345] on button "Landscape" at bounding box center [959, 338] width 85 height 29
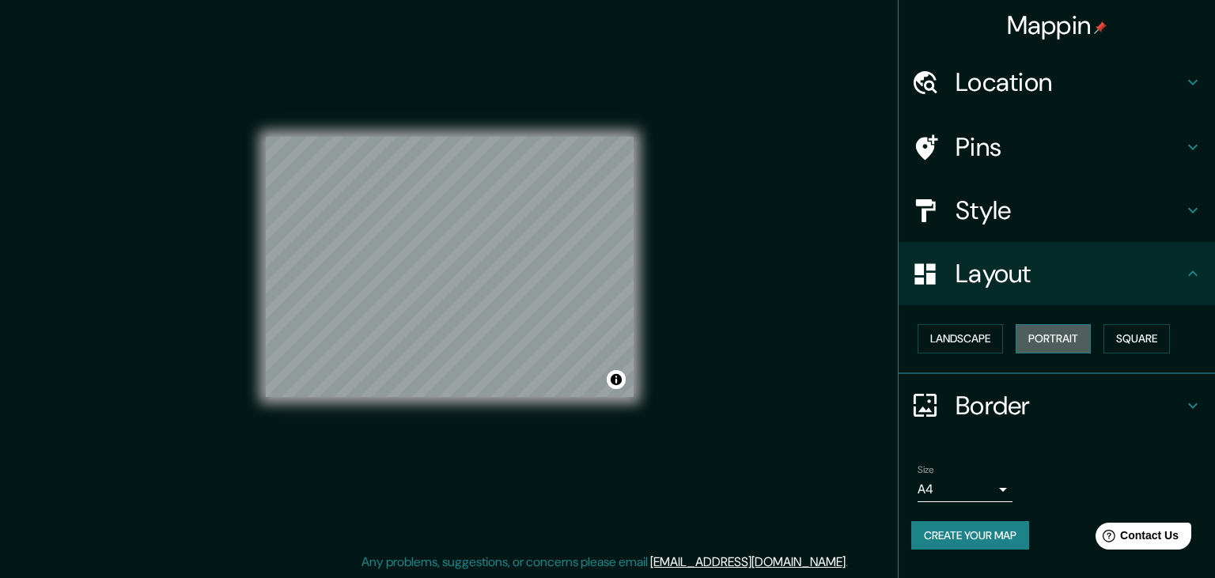
click at [1054, 339] on button "Portrait" at bounding box center [1053, 338] width 75 height 29
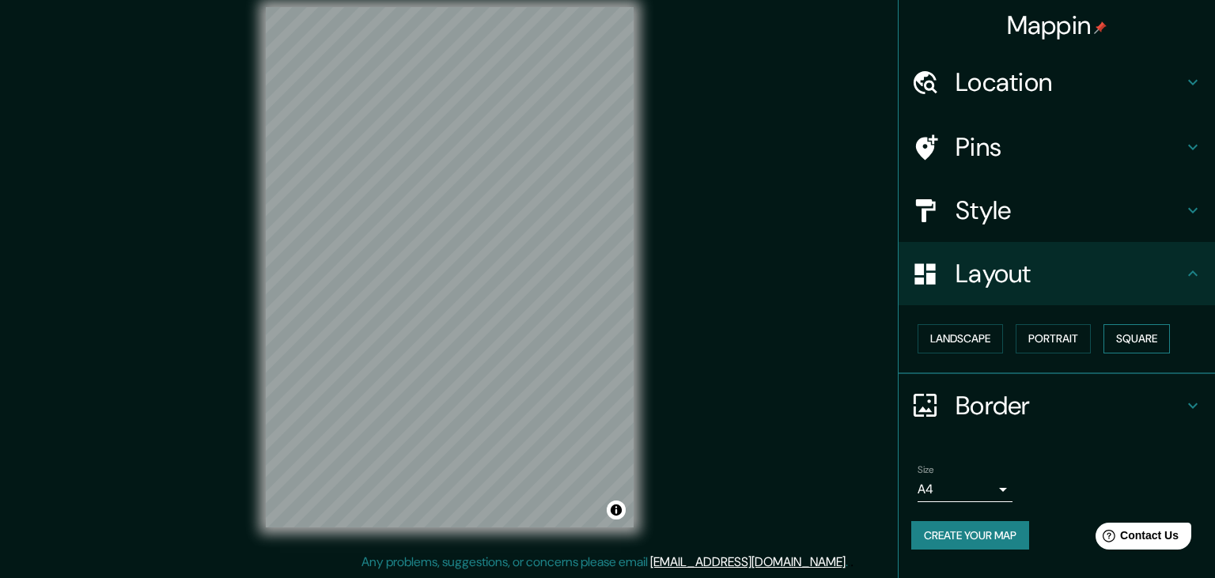
click at [1133, 343] on button "Square" at bounding box center [1136, 338] width 66 height 29
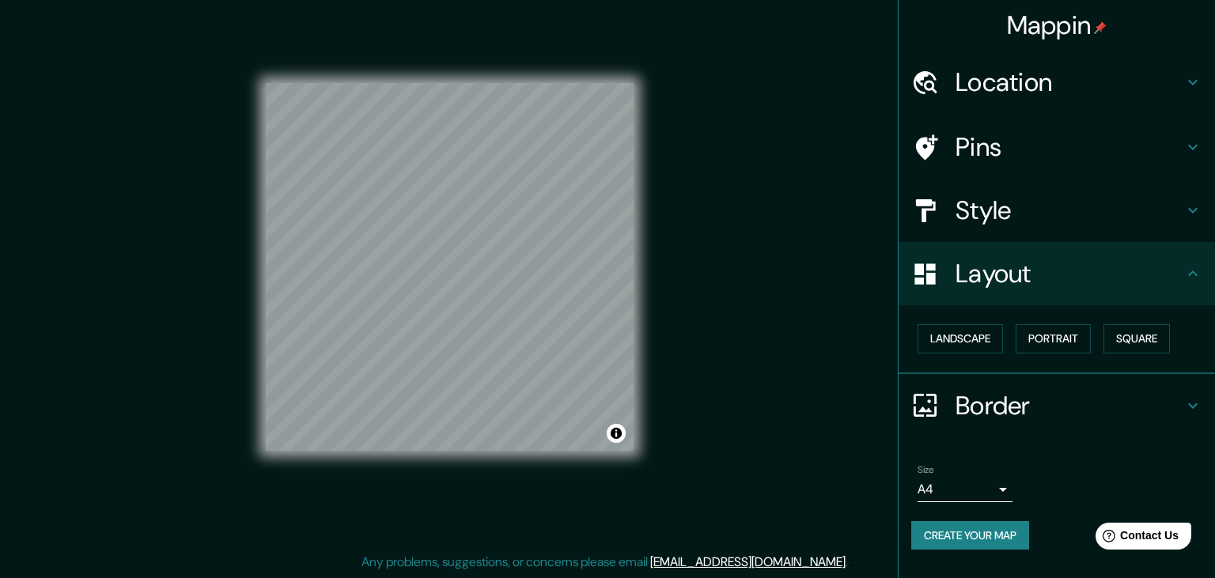
click at [992, 403] on h4 "Border" at bounding box center [1069, 406] width 228 height 32
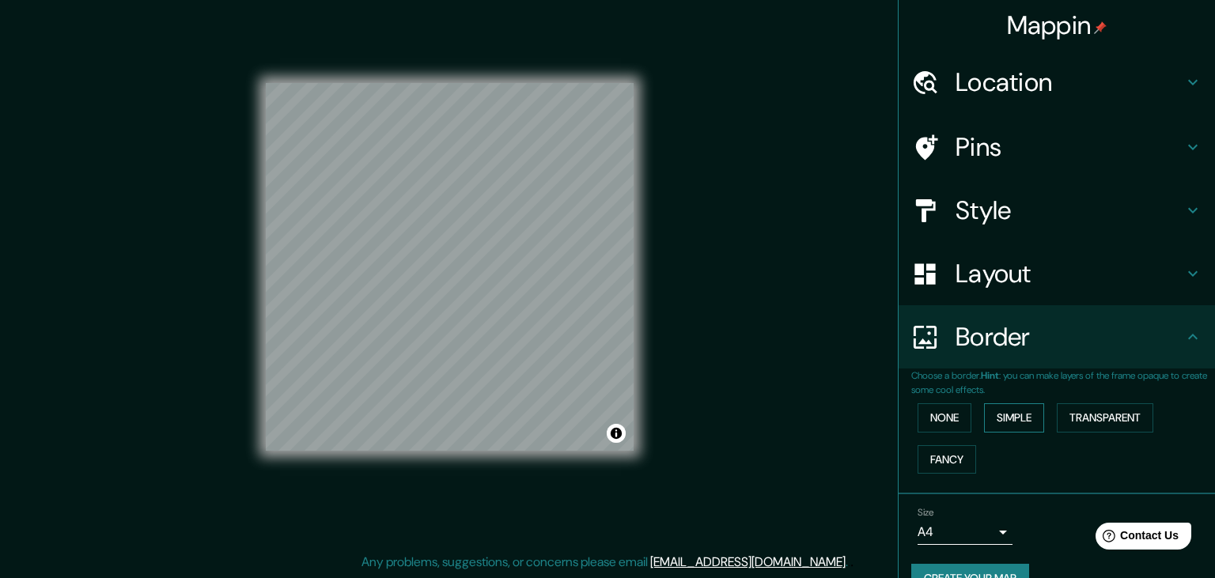
click at [1034, 415] on button "Simple" at bounding box center [1014, 417] width 60 height 29
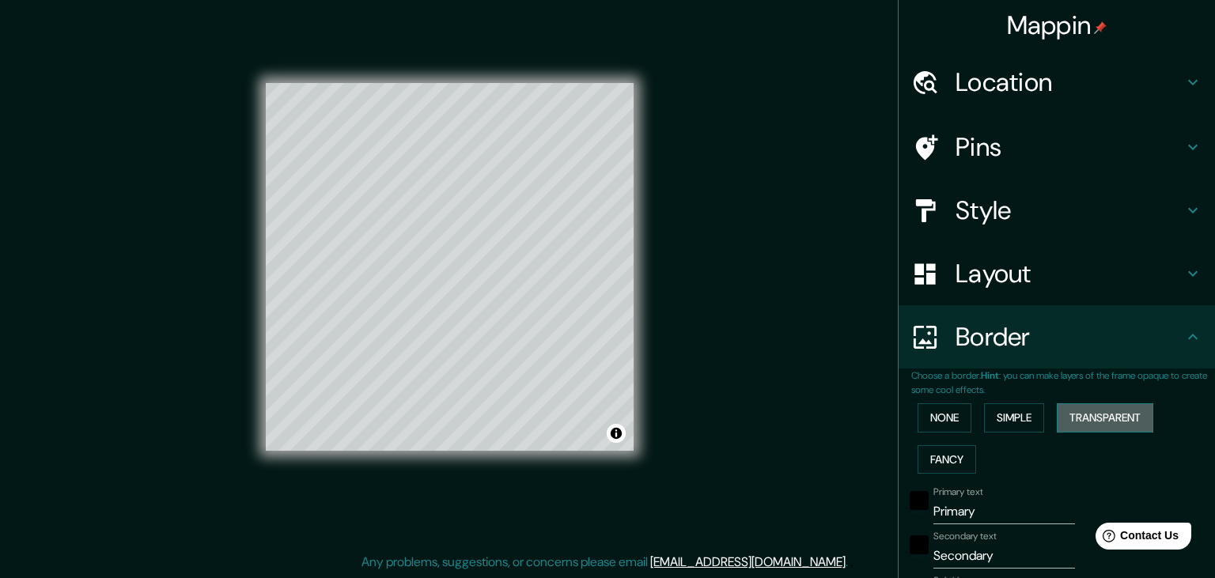
click at [1109, 428] on button "Transparent" at bounding box center [1105, 417] width 96 height 29
click at [935, 460] on button "Fancy" at bounding box center [946, 459] width 59 height 29
drag, startPoint x: 479, startPoint y: 368, endPoint x: 485, endPoint y: 334, distance: 34.5
click at [485, 334] on div at bounding box center [485, 333] width 13 height 13
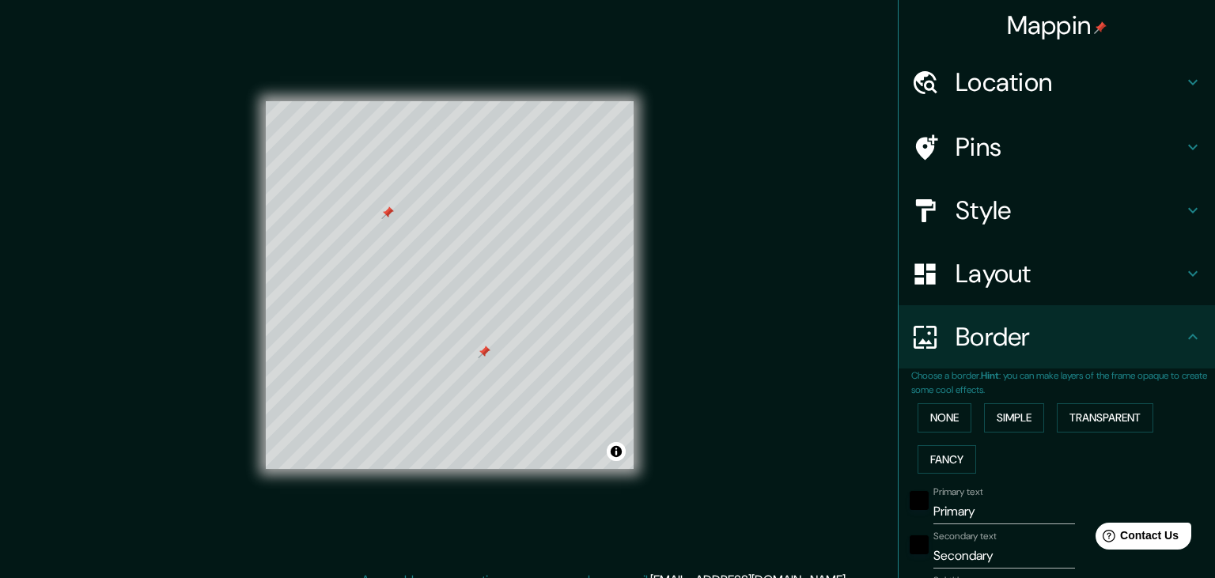
scroll to position [0, 0]
click at [951, 421] on button "None" at bounding box center [944, 417] width 54 height 29
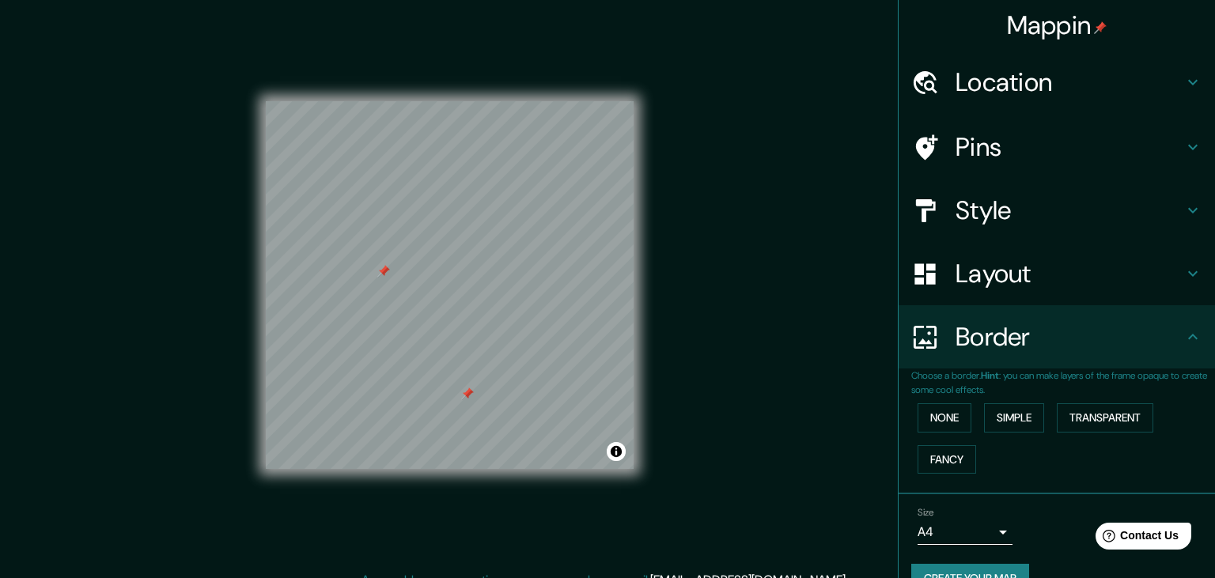
click at [463, 395] on div at bounding box center [467, 394] width 13 height 13
click at [384, 273] on div at bounding box center [383, 271] width 13 height 13
click at [995, 271] on h4 "Layout" at bounding box center [1069, 274] width 228 height 32
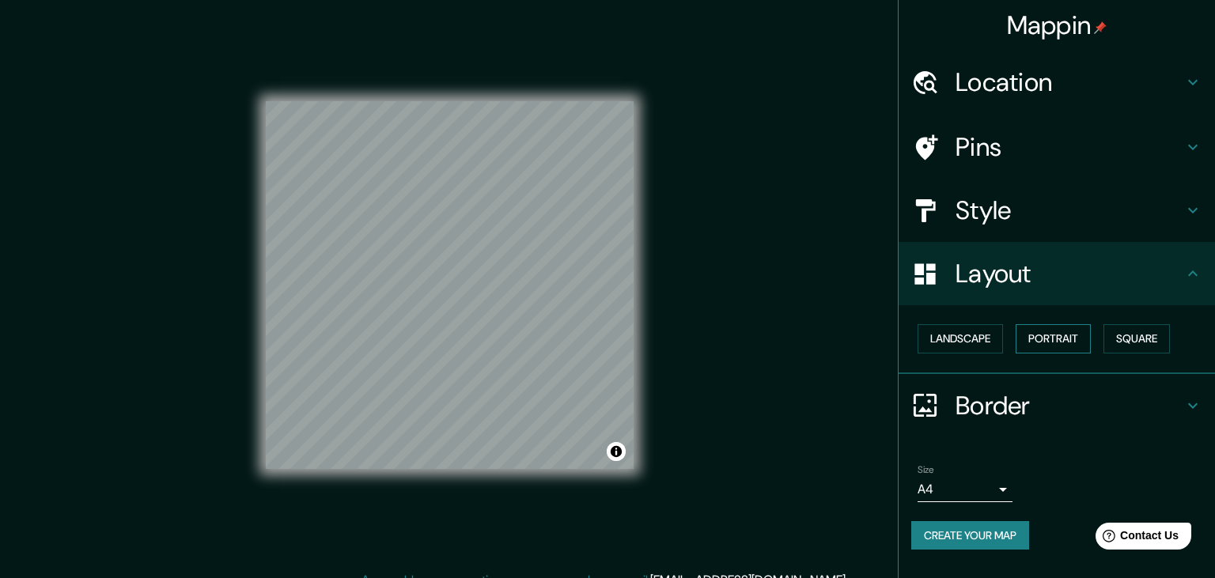
click at [1042, 343] on button "Portrait" at bounding box center [1053, 338] width 75 height 29
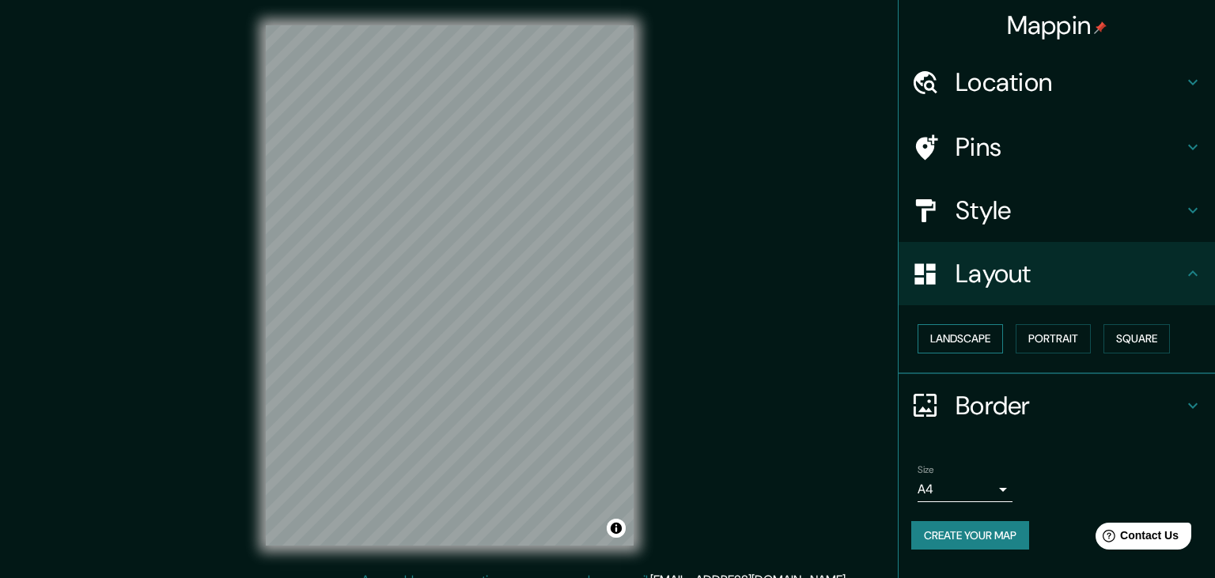
click at [978, 344] on button "Landscape" at bounding box center [959, 338] width 85 height 29
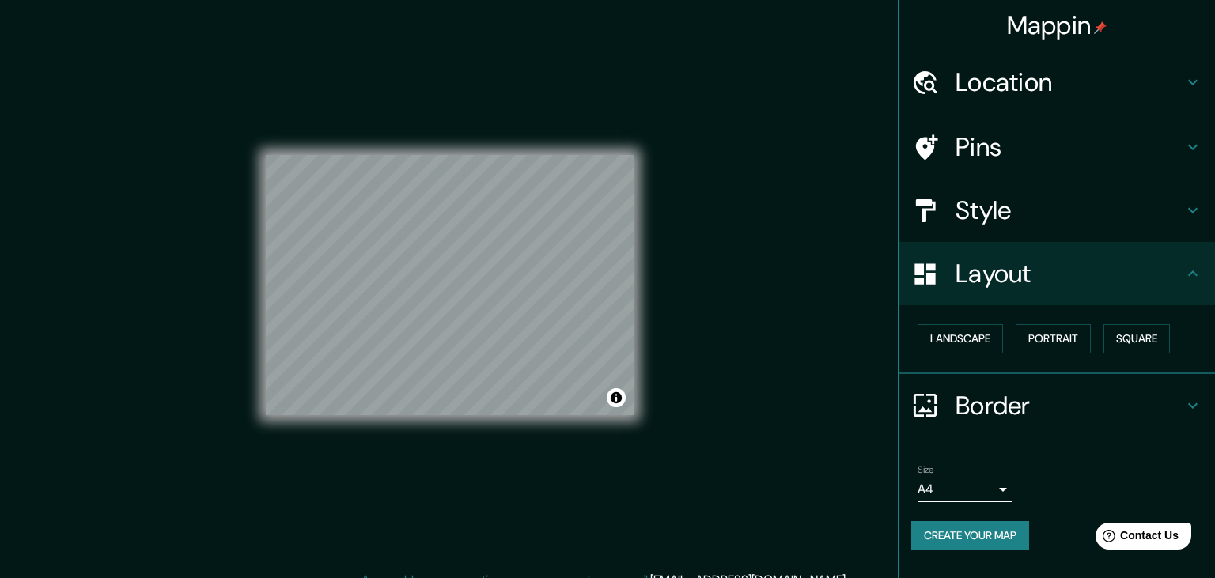
click at [1023, 150] on h4 "Pins" at bounding box center [1069, 147] width 228 height 32
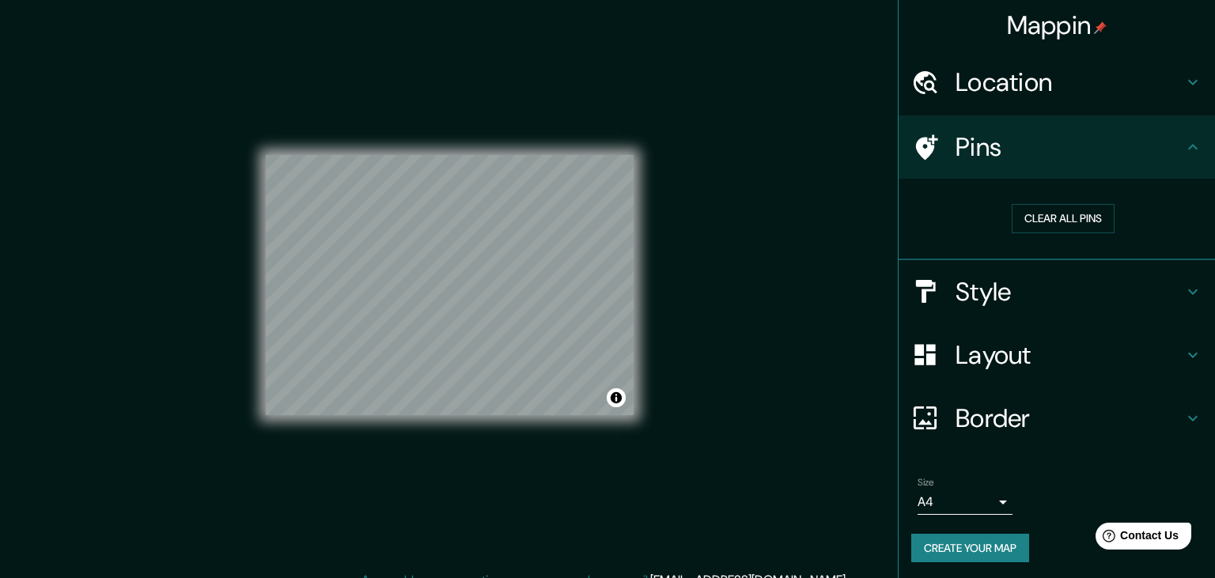
click at [1023, 293] on h4 "Style" at bounding box center [1069, 292] width 228 height 32
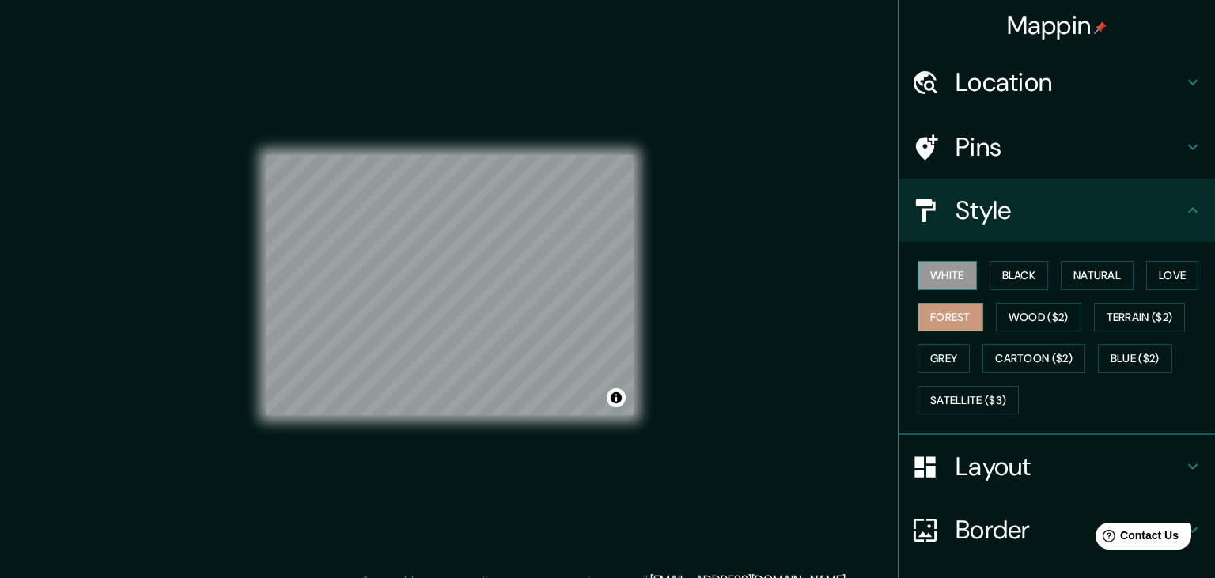
click at [936, 267] on button "White" at bounding box center [946, 275] width 59 height 29
click at [1017, 274] on button "Black" at bounding box center [1018, 275] width 59 height 29
click at [955, 286] on button "White" at bounding box center [946, 275] width 59 height 29
click at [1090, 282] on button "Natural" at bounding box center [1097, 275] width 73 height 29
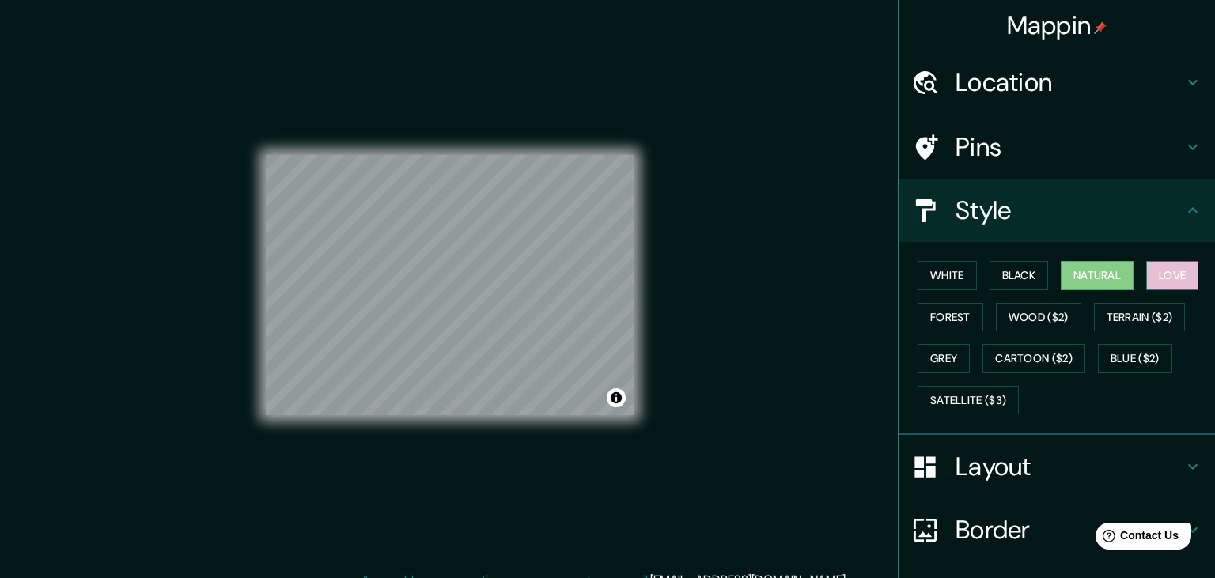
click at [1169, 274] on button "Love" at bounding box center [1172, 275] width 52 height 29
click at [960, 318] on button "Forest" at bounding box center [950, 317] width 66 height 29
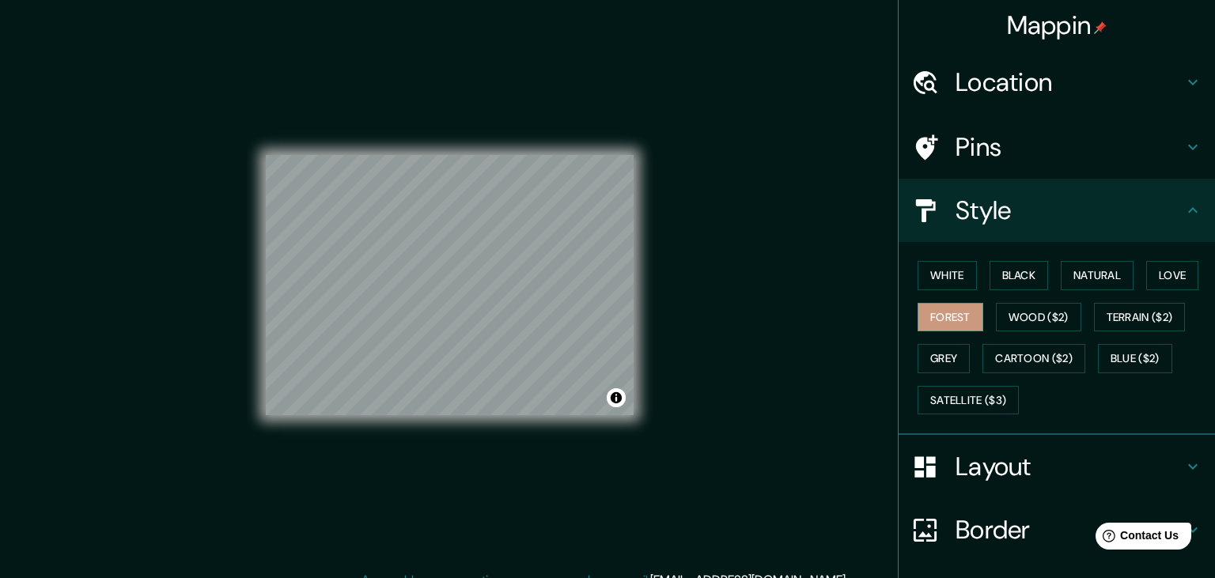
click at [765, 257] on div "Mappin Location [GEOGRAPHIC_DATA], [GEOGRAPHIC_DATA], [GEOGRAPHIC_DATA] Pins St…" at bounding box center [607, 298] width 1215 height 596
click at [956, 271] on button "White" at bounding box center [946, 275] width 59 height 29
click at [1031, 277] on button "Black" at bounding box center [1018, 275] width 59 height 29
click at [1090, 280] on button "Natural" at bounding box center [1097, 275] width 73 height 29
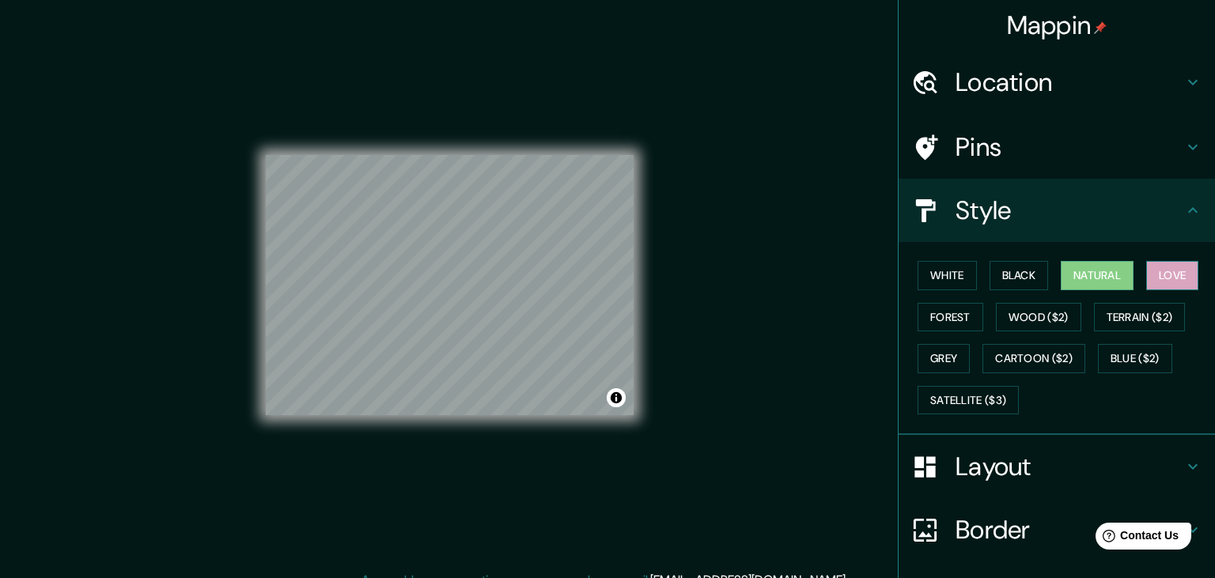
click at [1173, 270] on button "Love" at bounding box center [1172, 275] width 52 height 29
click at [951, 319] on button "Forest" at bounding box center [950, 317] width 66 height 29
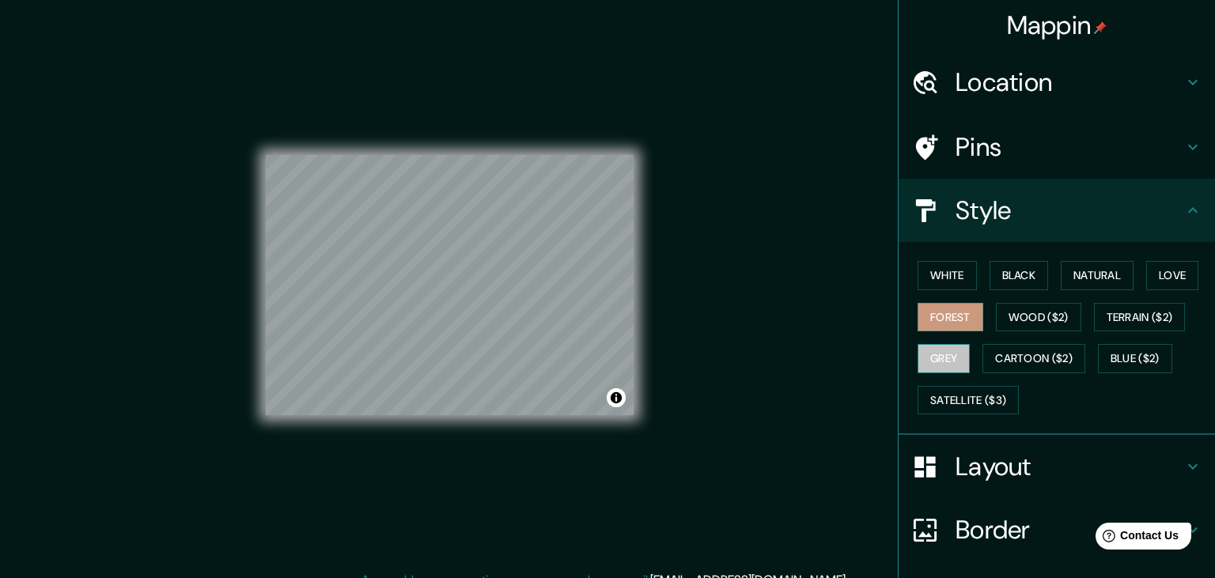
click at [946, 356] on button "Grey" at bounding box center [943, 358] width 52 height 29
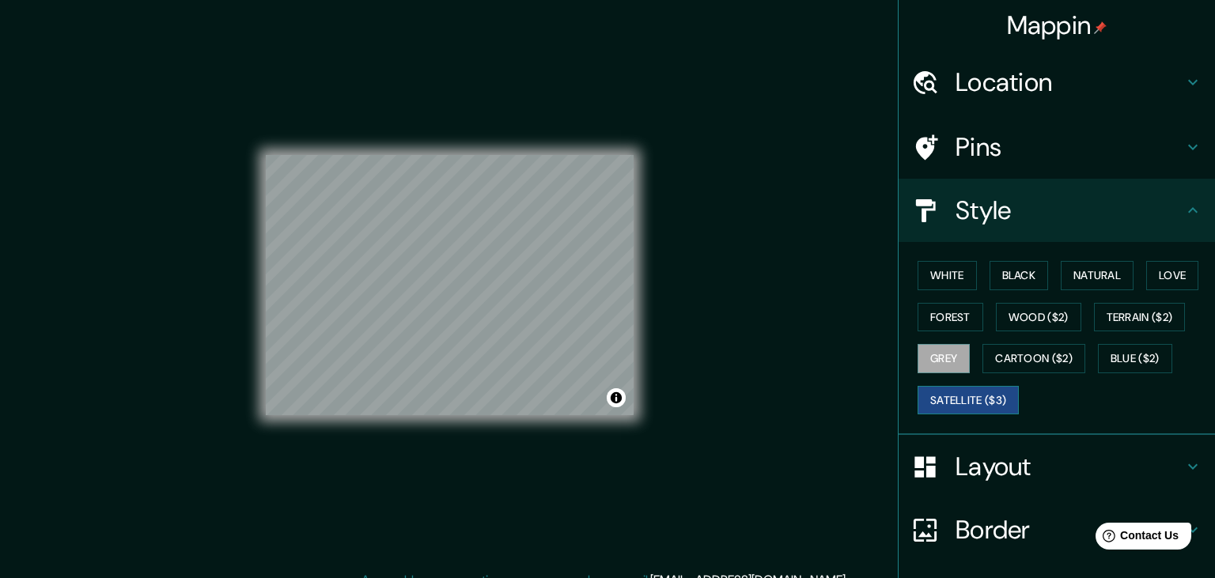
click at [989, 399] on button "Satellite ($3)" at bounding box center [967, 400] width 101 height 29
click at [1027, 356] on button "Cartoon ($2)" at bounding box center [1033, 358] width 103 height 29
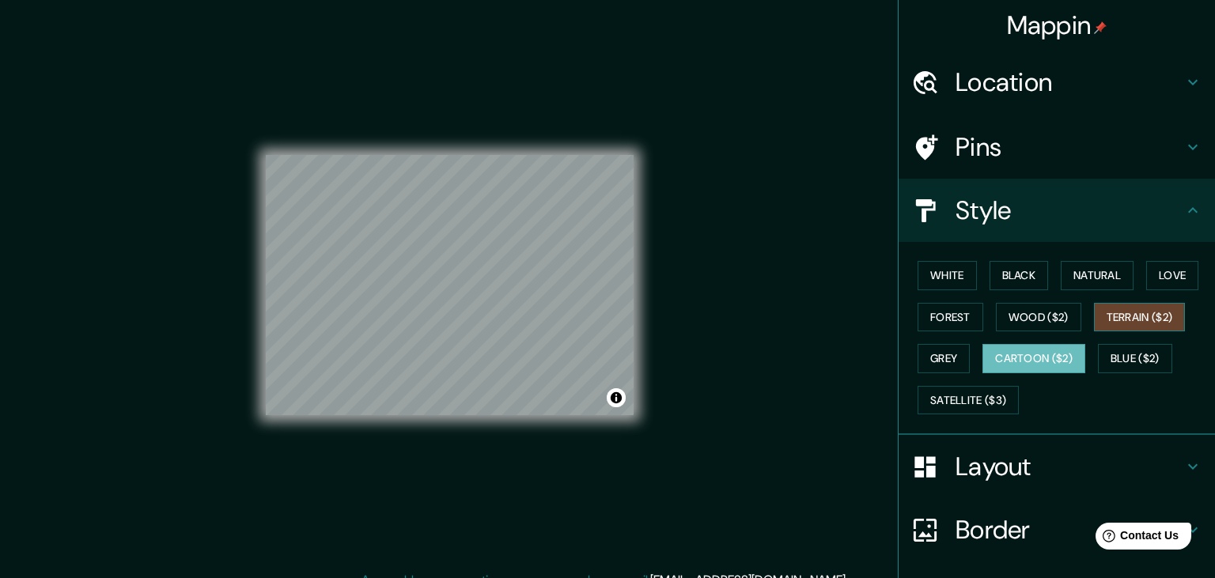
click at [1128, 320] on button "Terrain ($2)" at bounding box center [1140, 317] width 92 height 29
click at [1004, 322] on button "Wood ($2)" at bounding box center [1038, 317] width 85 height 29
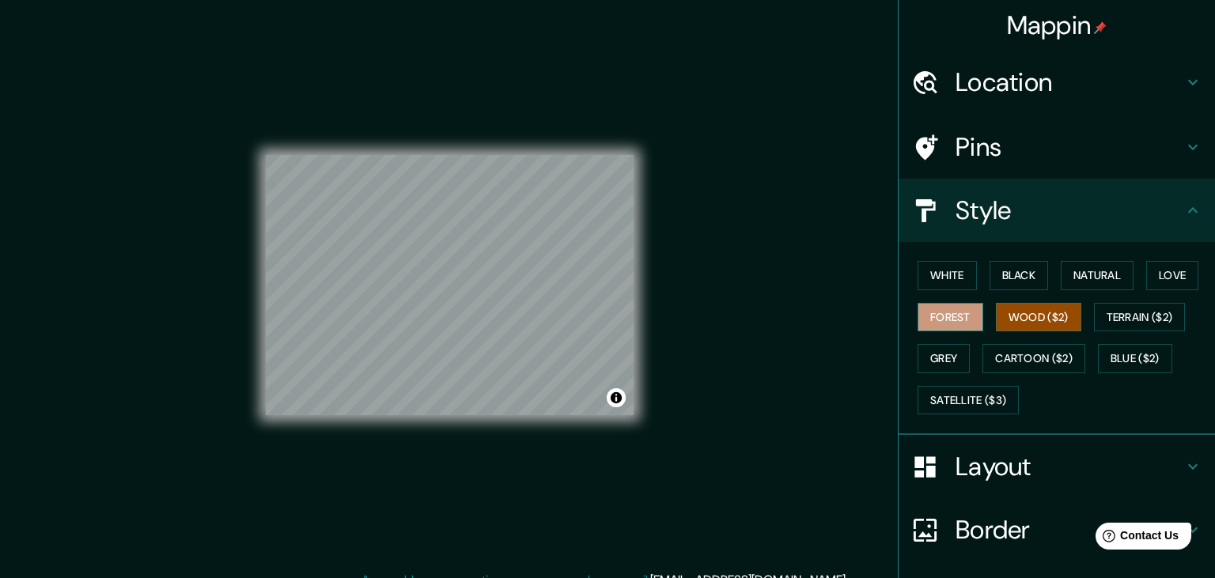
click at [947, 321] on button "Forest" at bounding box center [950, 317] width 66 height 29
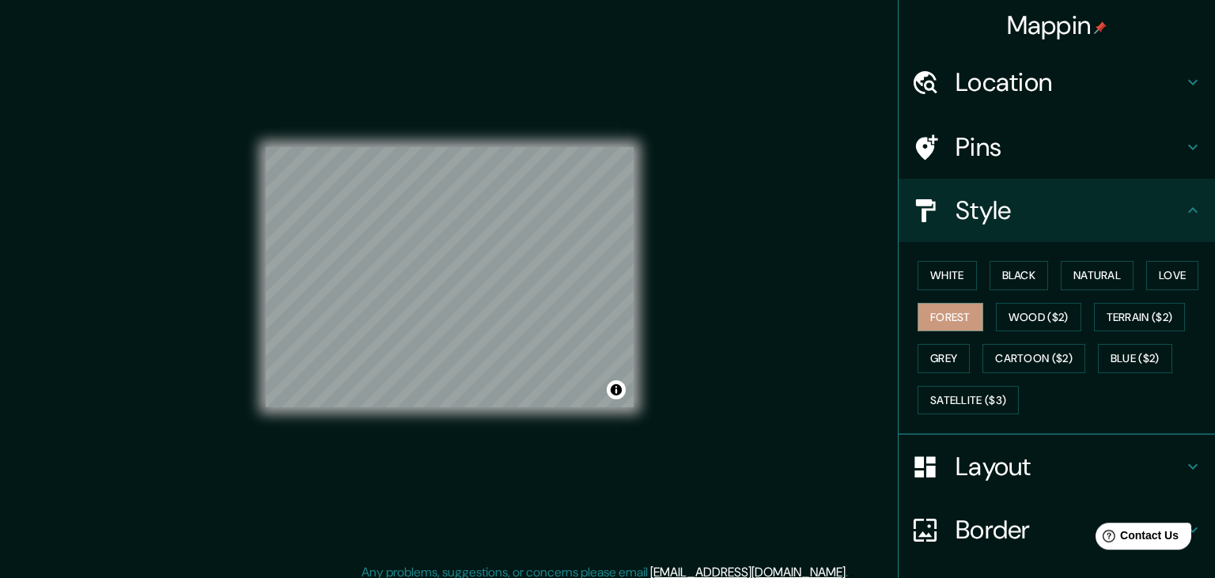
scroll to position [18, 0]
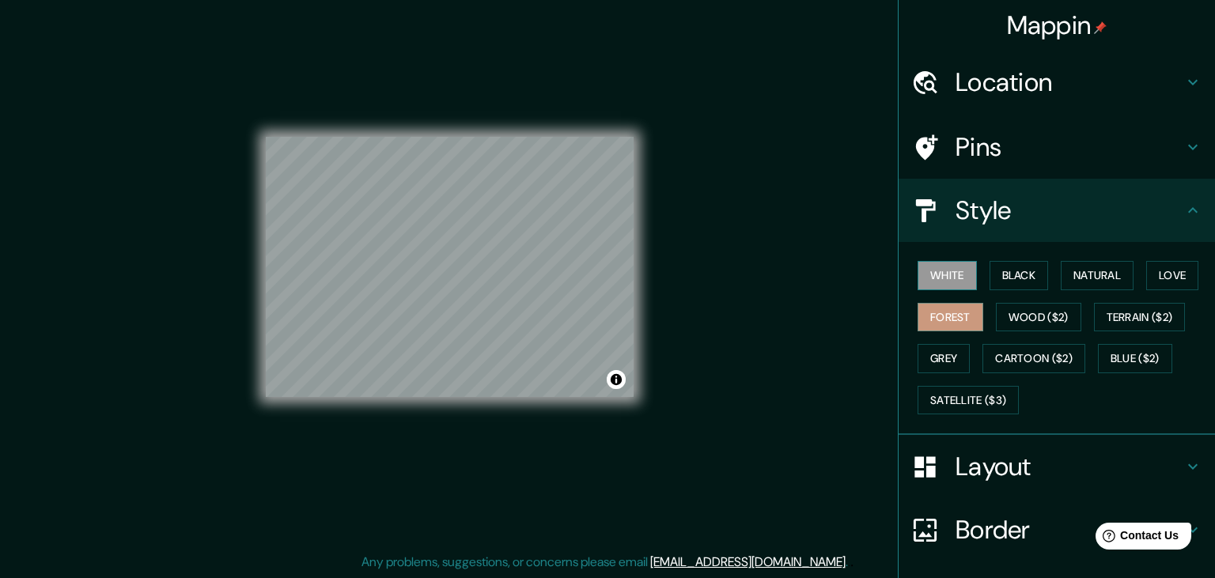
click at [951, 264] on button "White" at bounding box center [946, 275] width 59 height 29
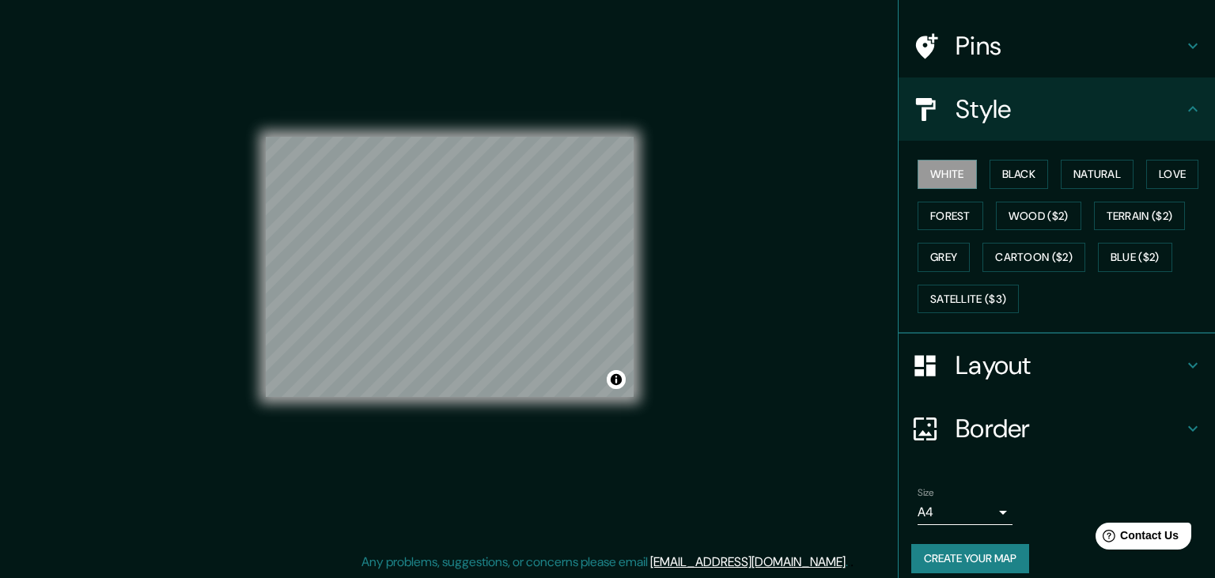
scroll to position [112, 0]
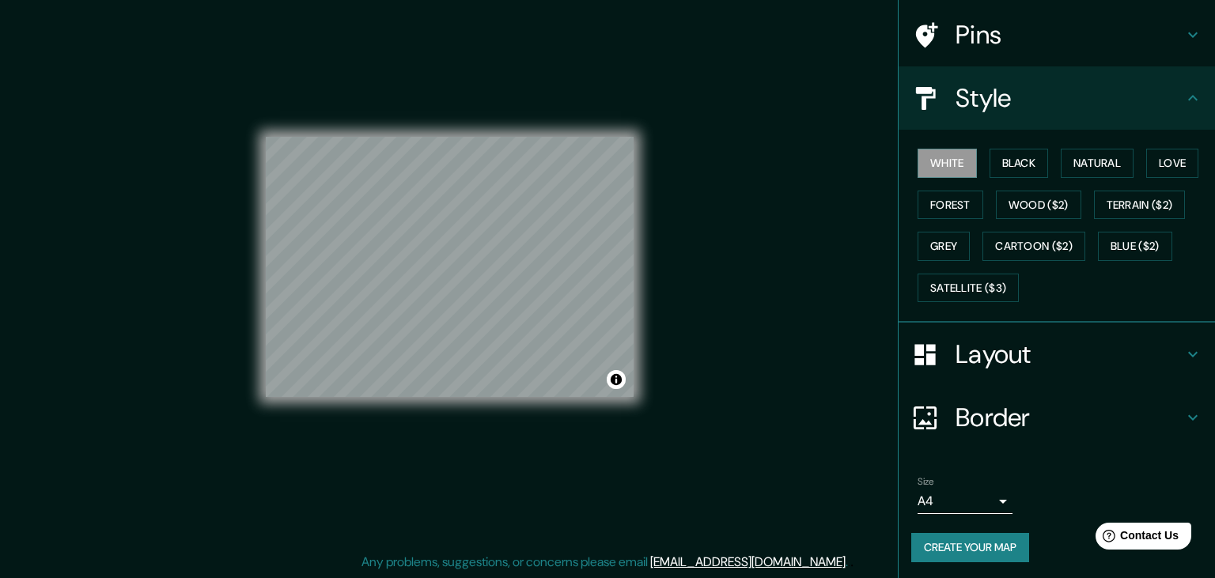
click at [996, 499] on body "Mappin Location [GEOGRAPHIC_DATA], [GEOGRAPHIC_DATA], [GEOGRAPHIC_DATA] Pins St…" at bounding box center [607, 271] width 1215 height 578
click at [970, 516] on li "A3" at bounding box center [964, 516] width 95 height 28
type input "a4"
click at [971, 539] on button "Create your map" at bounding box center [970, 547] width 118 height 29
click at [802, 312] on div "Mappin Location [GEOGRAPHIC_DATA], [GEOGRAPHIC_DATA], [GEOGRAPHIC_DATA] Pins St…" at bounding box center [607, 280] width 1215 height 596
